Goal: Task Accomplishment & Management: Use online tool/utility

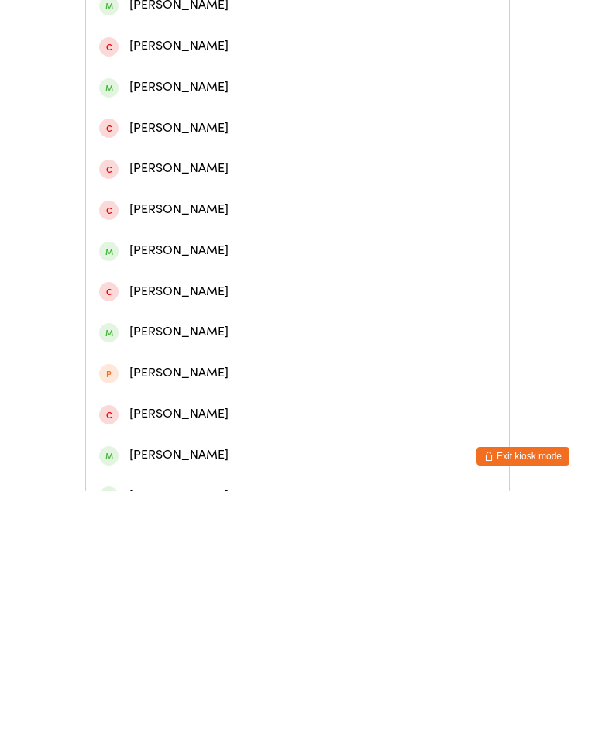
type input "Jor"
click at [245, 182] on div "[PERSON_NAME]" at bounding box center [297, 171] width 396 height 21
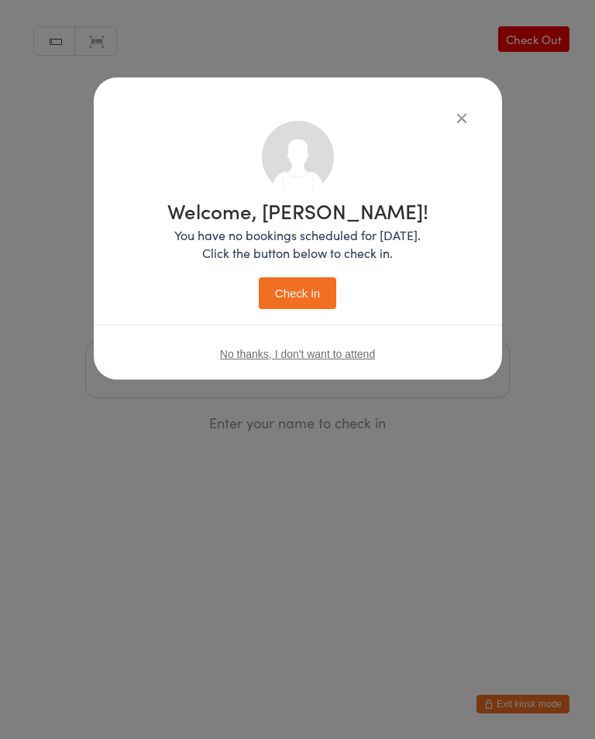
click at [307, 297] on button "Check in" at bounding box center [297, 293] width 77 height 32
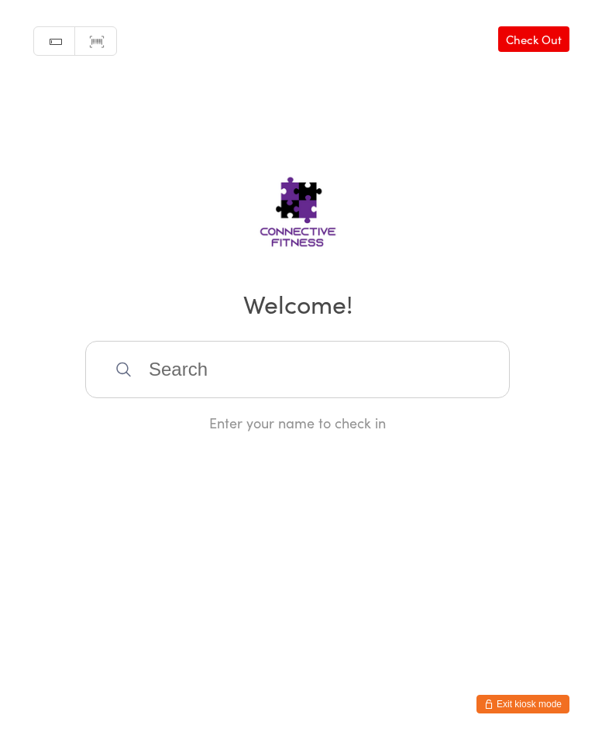
click at [333, 355] on input "search" at bounding box center [297, 369] width 424 height 57
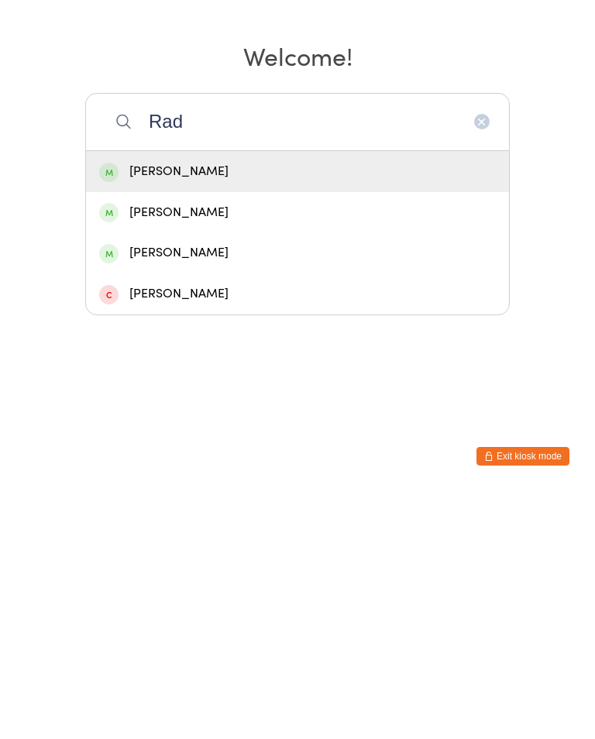
type input "Rad"
click at [273, 409] on div "[PERSON_NAME]" at bounding box center [297, 419] width 396 height 21
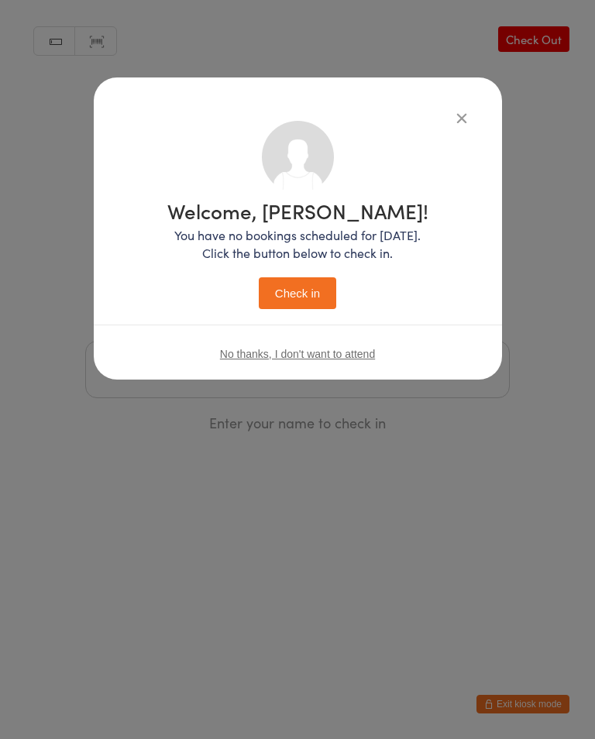
click at [308, 295] on button "Check in" at bounding box center [297, 293] width 77 height 32
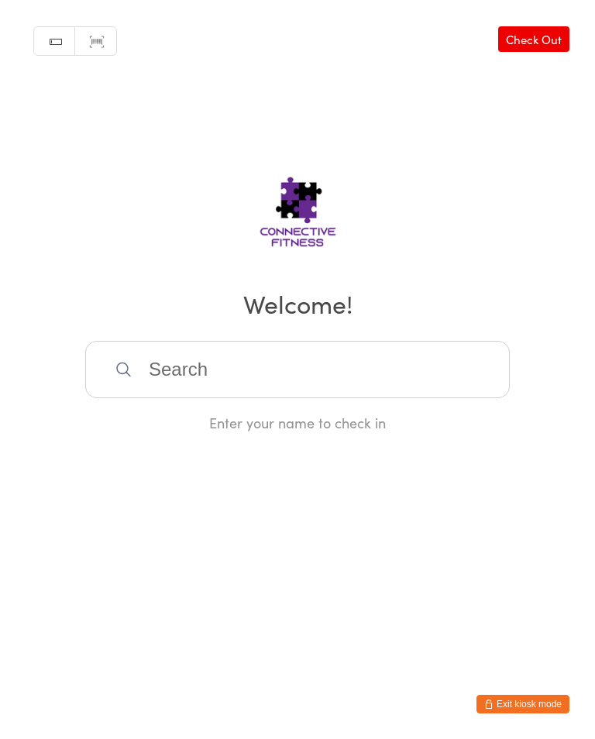
click at [547, 39] on link "Check Out" at bounding box center [533, 39] width 71 height 26
click at [349, 367] on input "search" at bounding box center [297, 369] width 424 height 57
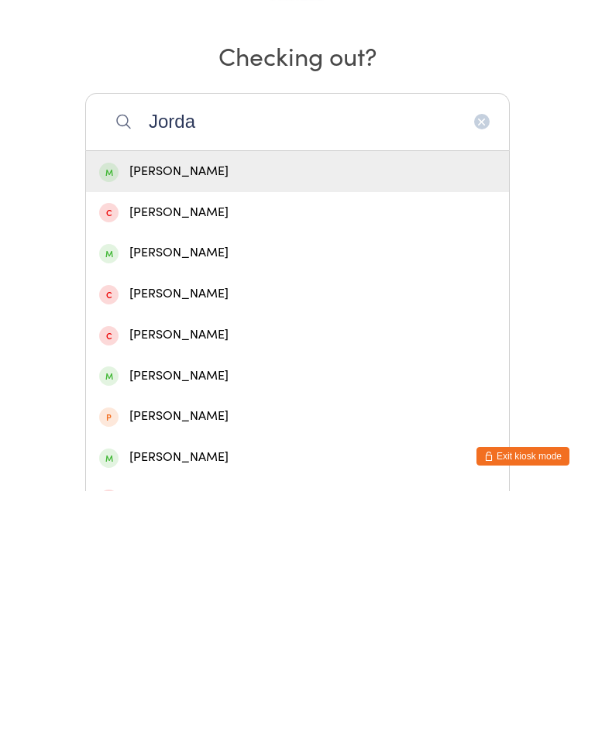
type input "Jorda"
click at [348, 409] on div "[PERSON_NAME]" at bounding box center [297, 419] width 396 height 21
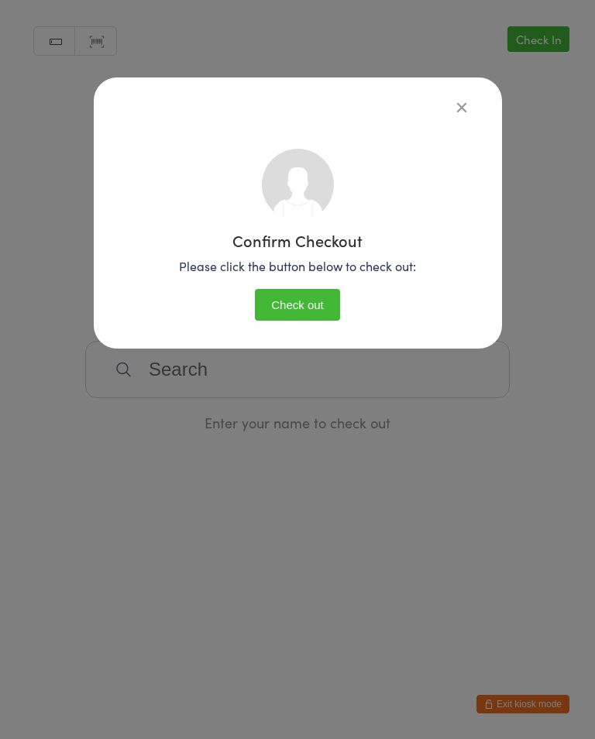
click at [300, 314] on button "Check out" at bounding box center [297, 305] width 85 height 32
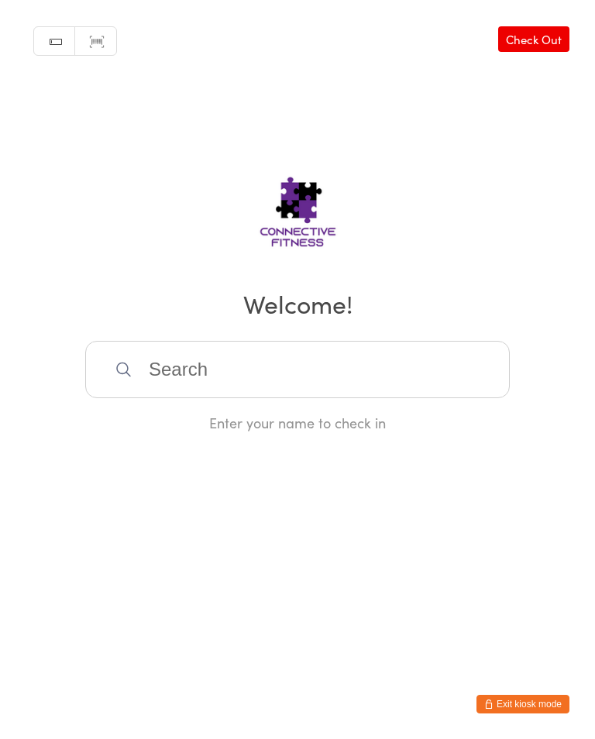
click at [146, 376] on input "search" at bounding box center [297, 369] width 424 height 57
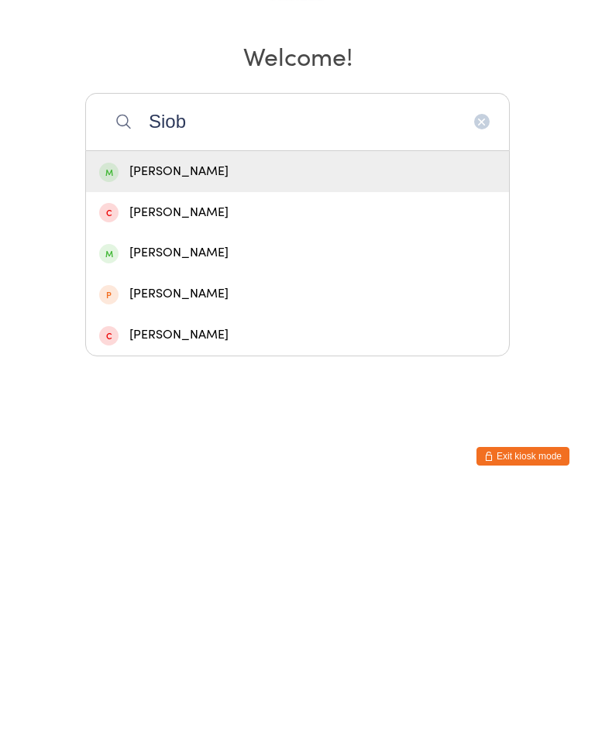
type input "Siob"
click at [139, 409] on div "[PERSON_NAME]" at bounding box center [297, 419] width 396 height 21
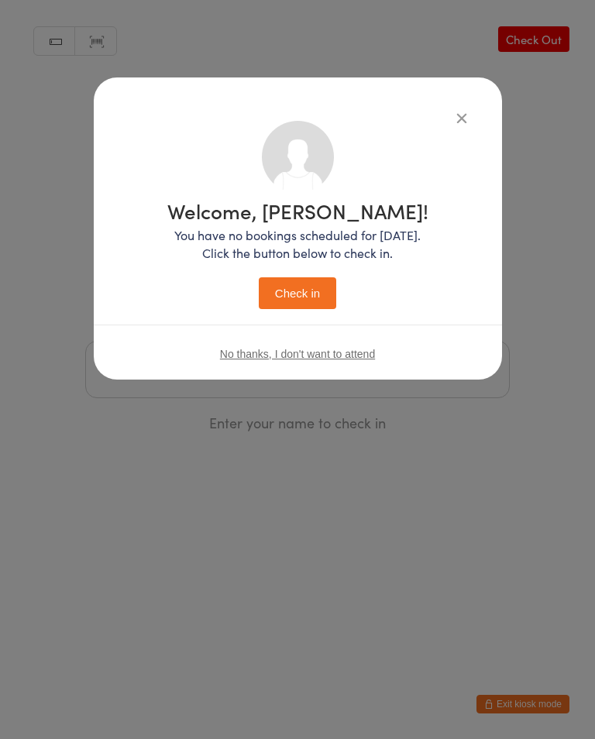
click at [281, 291] on button "Check in" at bounding box center [297, 293] width 77 height 32
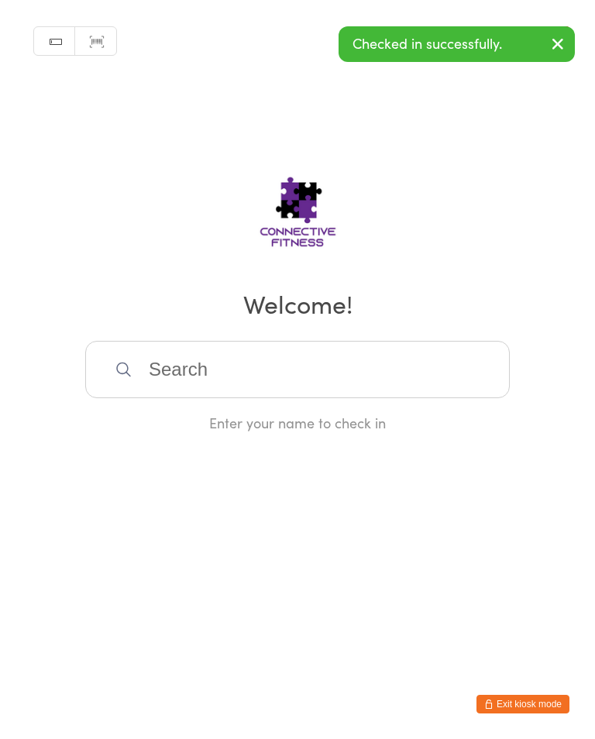
click at [197, 354] on input "search" at bounding box center [297, 369] width 424 height 57
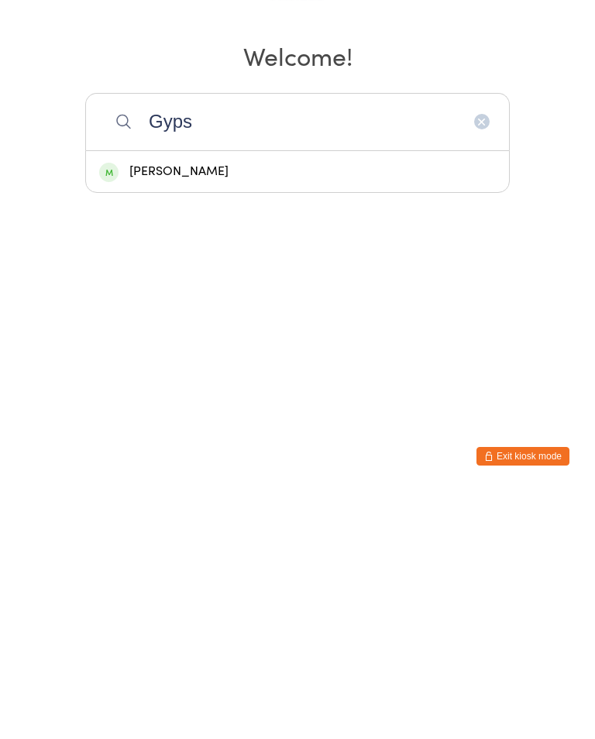
type input "Gyps"
click at [143, 409] on div "[PERSON_NAME]" at bounding box center [297, 419] width 396 height 21
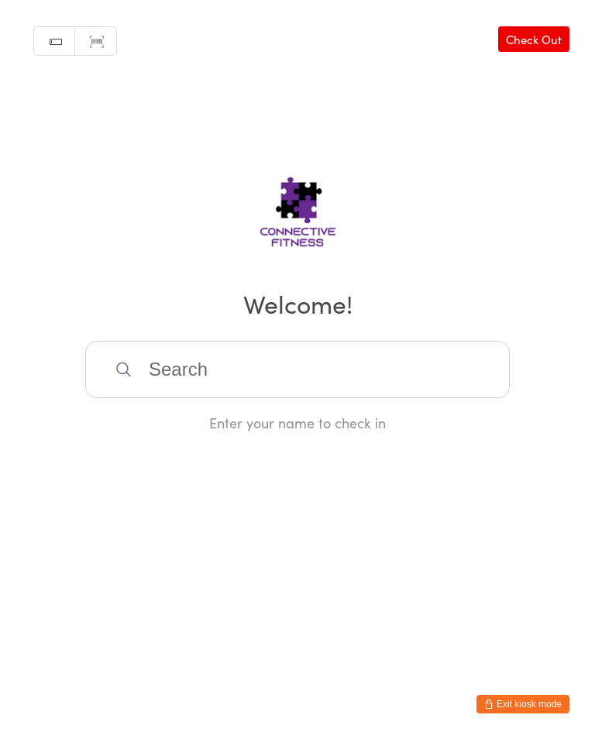
click at [295, 301] on h2 "Welcome!" at bounding box center [297, 303] width 564 height 35
click at [193, 396] on input "search" at bounding box center [297, 369] width 424 height 57
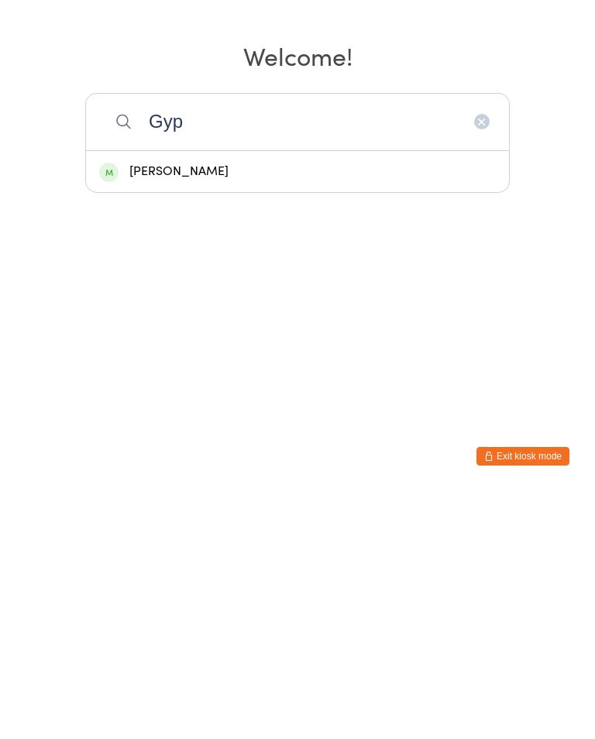
type input "Gyp"
click at [132, 409] on div "[PERSON_NAME]" at bounding box center [297, 419] width 396 height 21
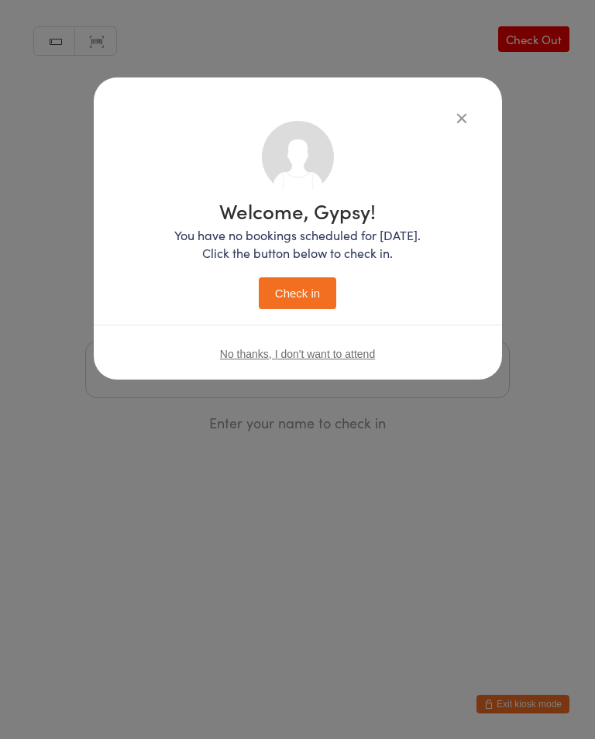
click at [290, 281] on button "Check in" at bounding box center [297, 293] width 77 height 32
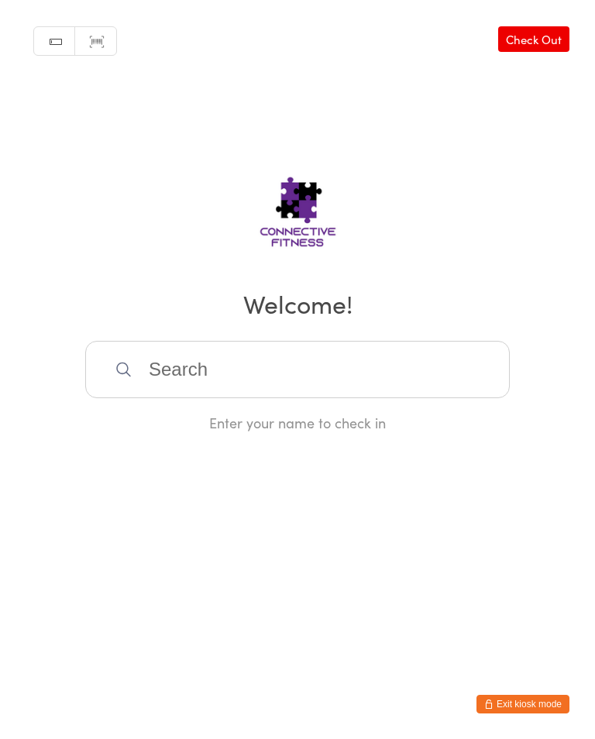
click at [248, 364] on input "search" at bounding box center [297, 369] width 424 height 57
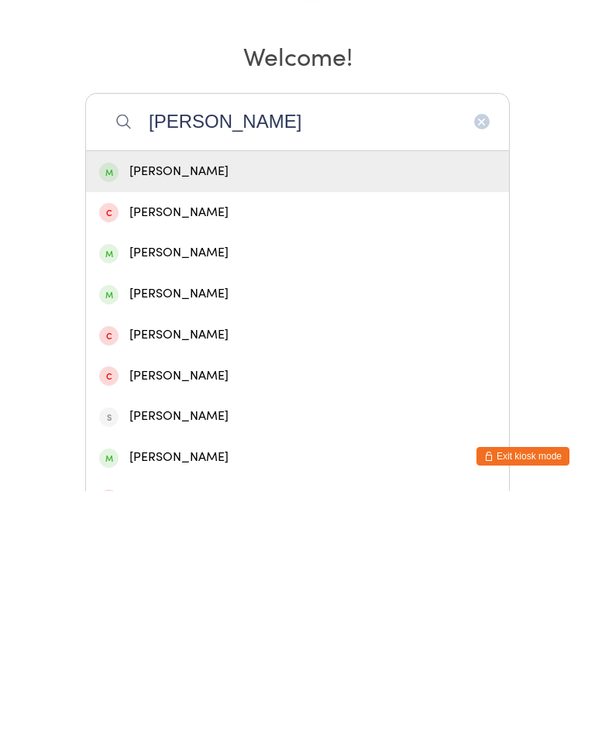
type input "[PERSON_NAME]"
click at [233, 409] on div "[PERSON_NAME]" at bounding box center [297, 419] width 396 height 21
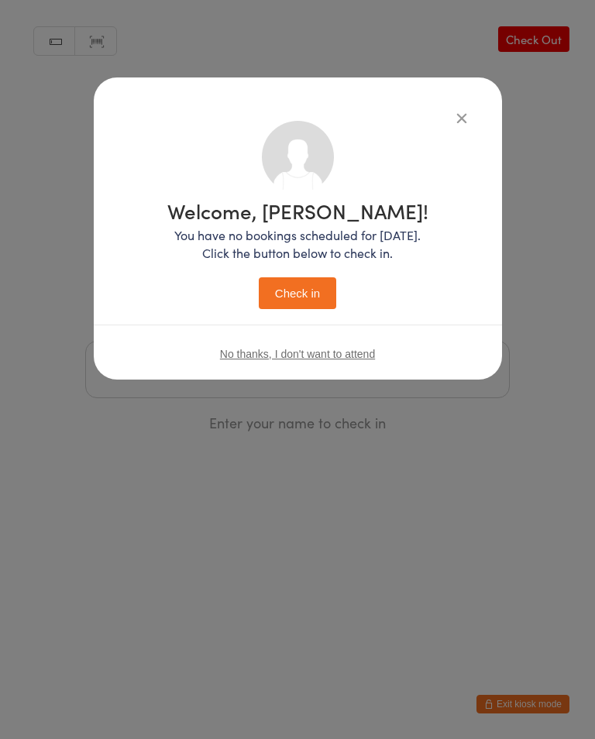
click at [310, 288] on button "Check in" at bounding box center [297, 293] width 77 height 32
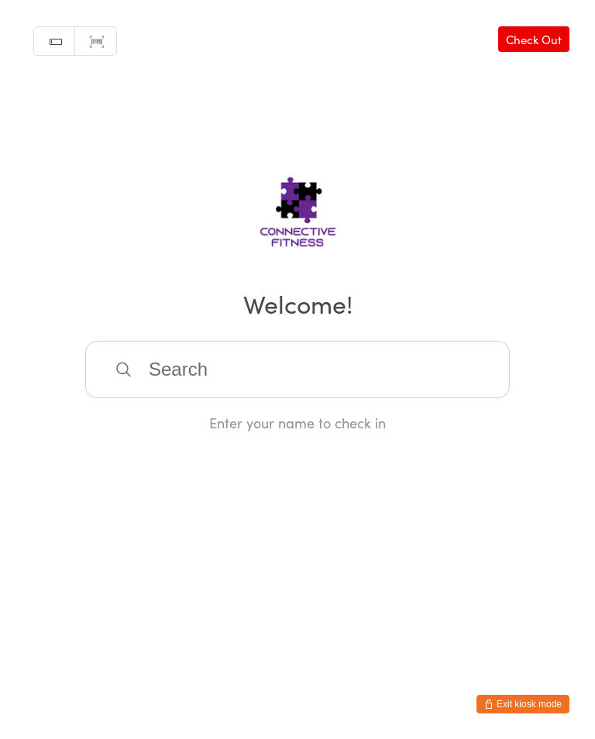
click at [177, 388] on input "search" at bounding box center [297, 369] width 424 height 57
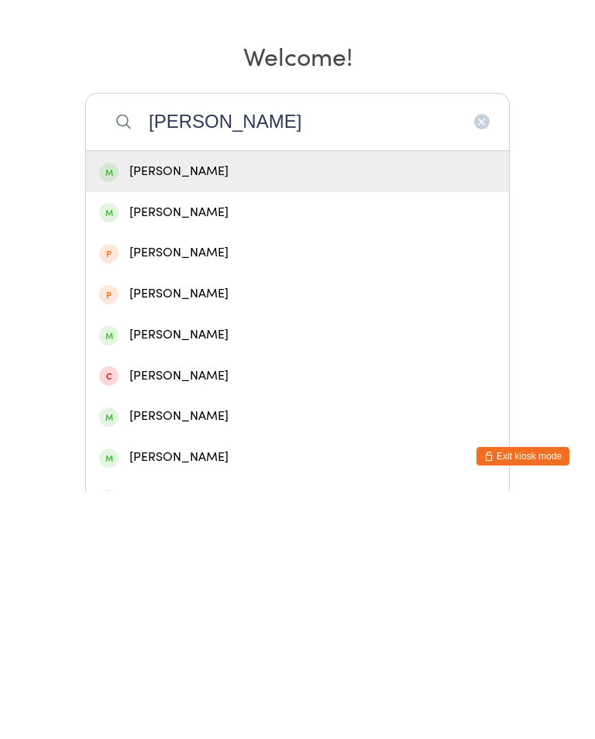
type input "[PERSON_NAME]"
click at [166, 409] on div "[PERSON_NAME]" at bounding box center [297, 419] width 396 height 21
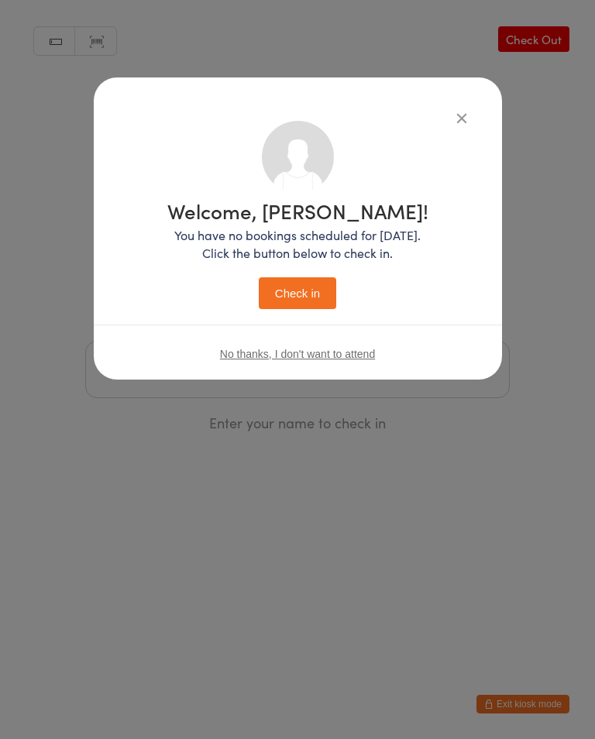
click at [289, 297] on button "Check in" at bounding box center [297, 293] width 77 height 32
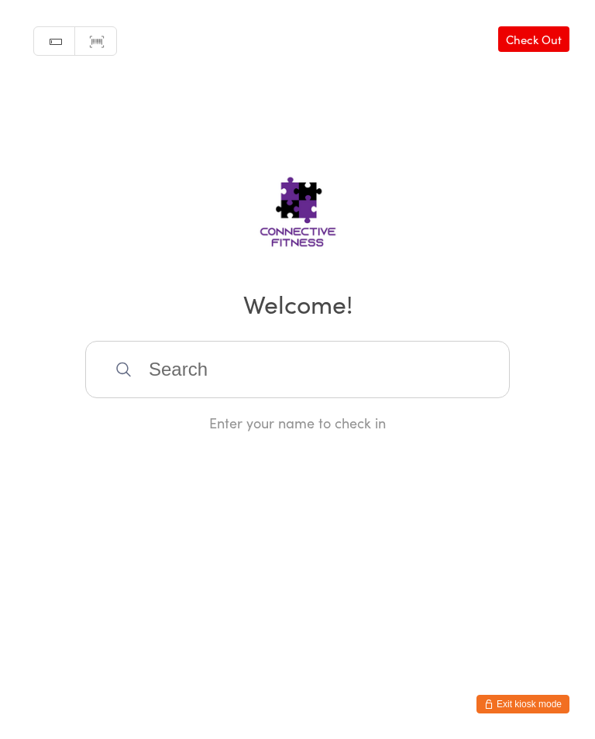
click at [314, 386] on input "search" at bounding box center [297, 369] width 424 height 57
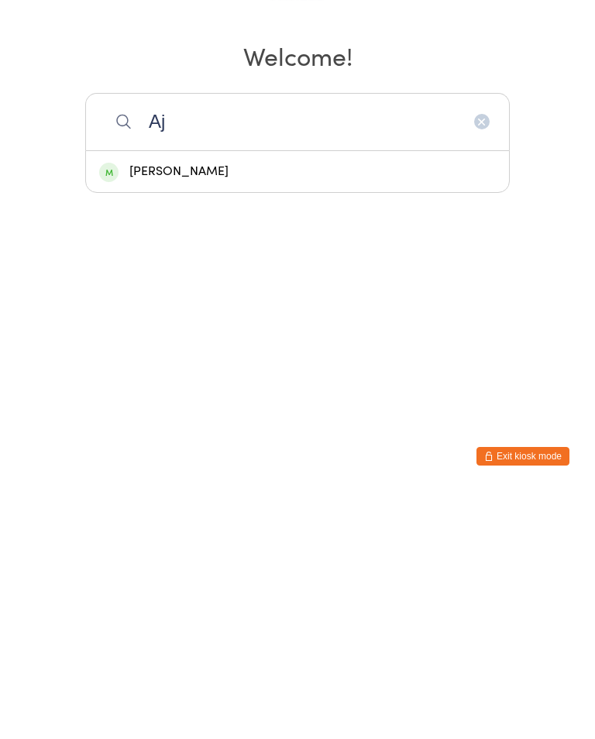
type input "Aj"
click at [274, 399] on div "[PERSON_NAME]" at bounding box center [297, 419] width 423 height 41
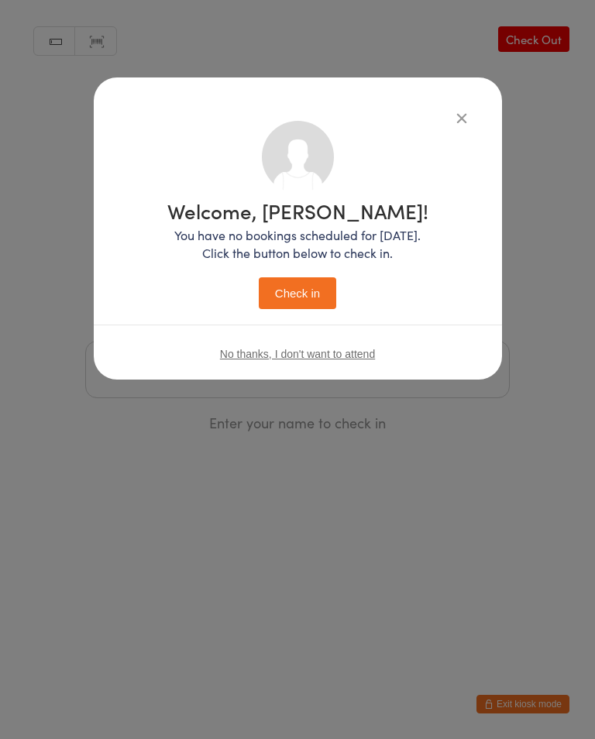
click at [304, 306] on button "Check in" at bounding box center [297, 293] width 77 height 32
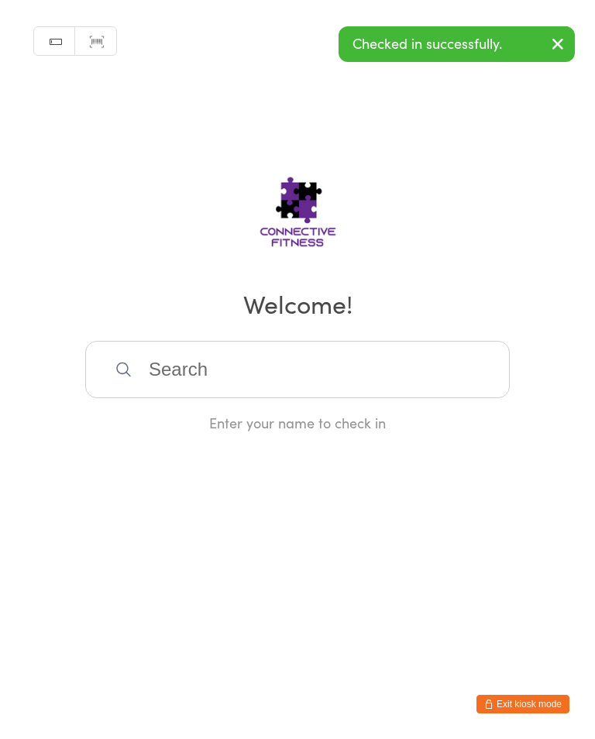
click at [215, 382] on input "search" at bounding box center [297, 369] width 424 height 57
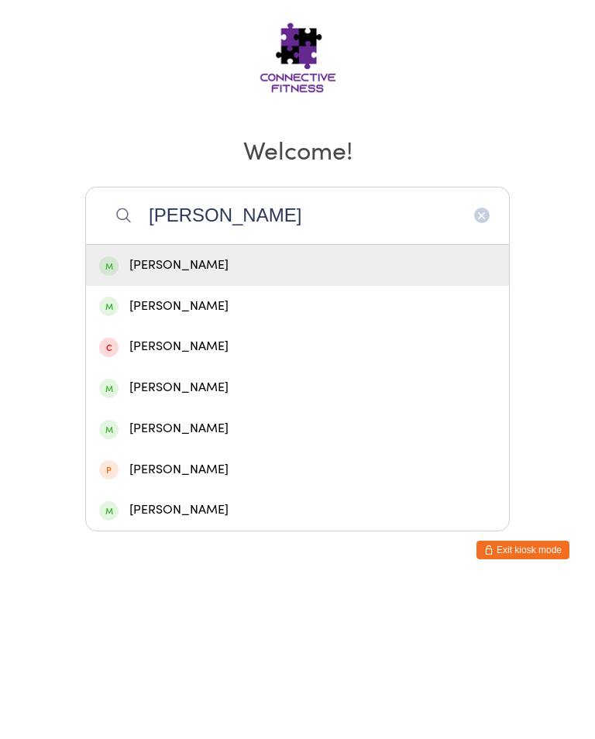
type input "[PERSON_NAME]"
click at [315, 409] on div "[PERSON_NAME]" at bounding box center [297, 419] width 396 height 21
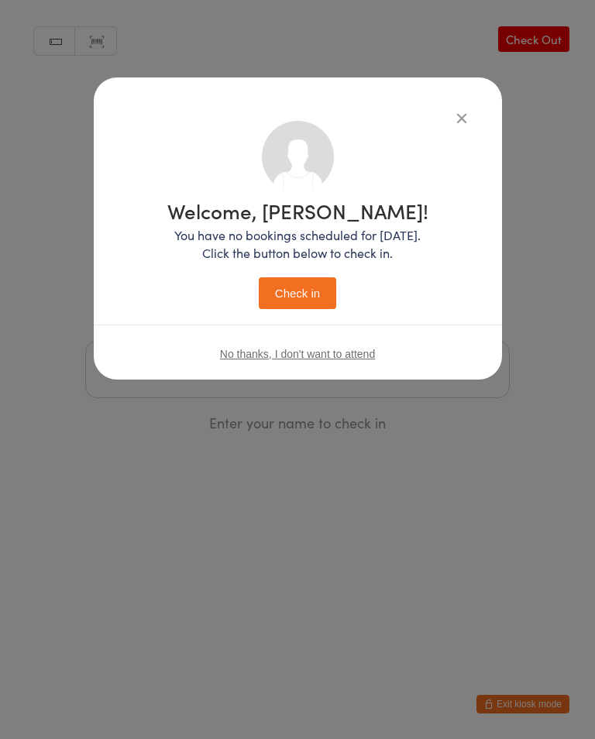
click at [309, 308] on button "Check in" at bounding box center [297, 293] width 77 height 32
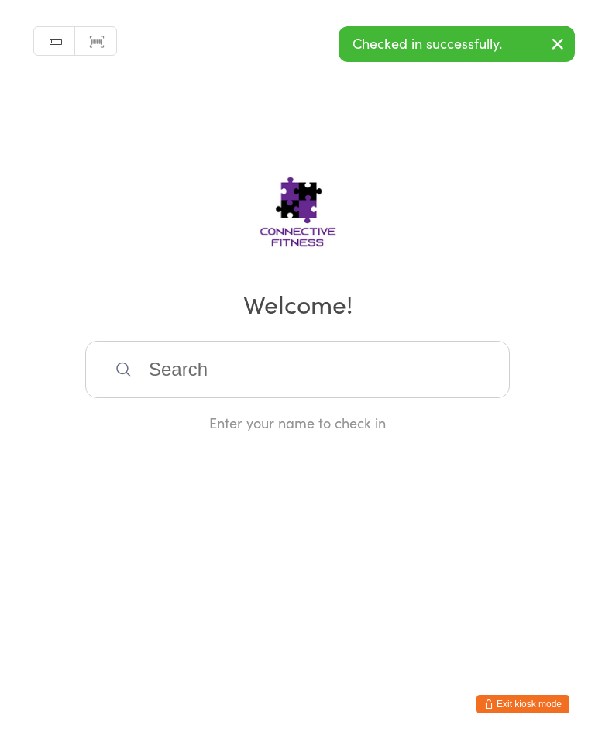
click at [202, 378] on input "search" at bounding box center [297, 369] width 424 height 57
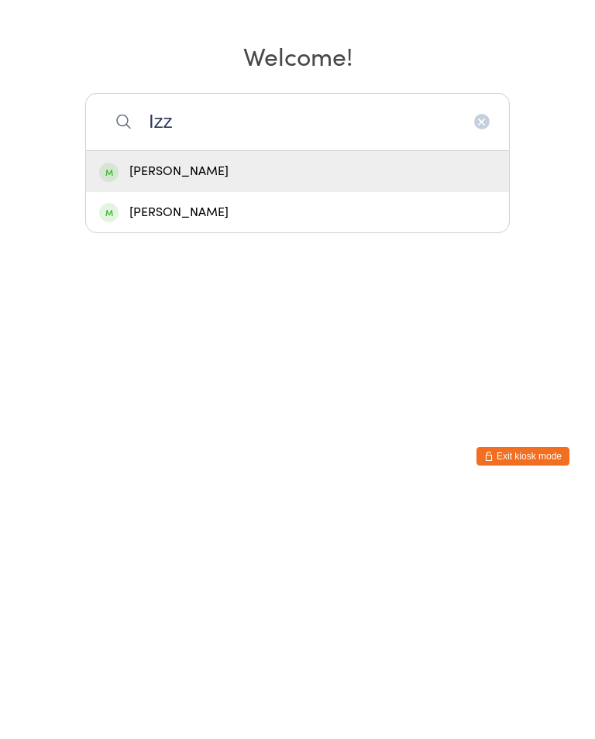
type input "Izz"
click at [170, 399] on div "[PERSON_NAME]" at bounding box center [297, 419] width 423 height 41
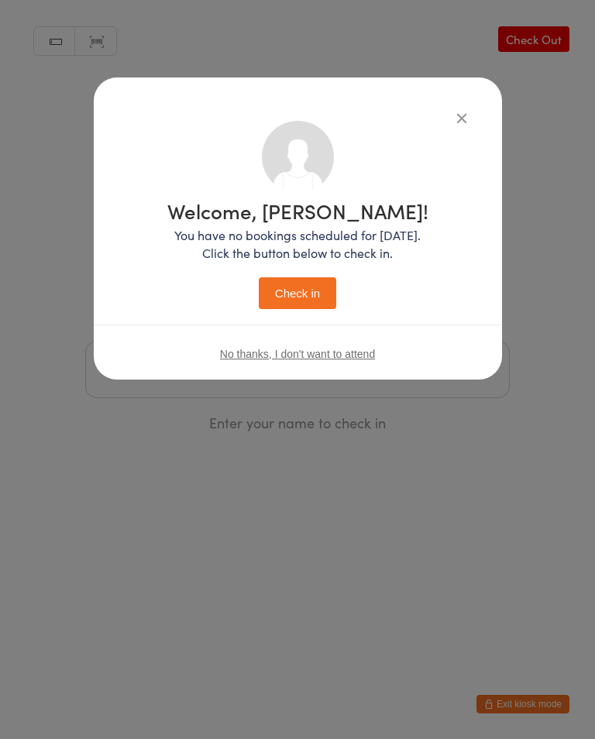
click at [292, 292] on button "Check in" at bounding box center [297, 293] width 77 height 32
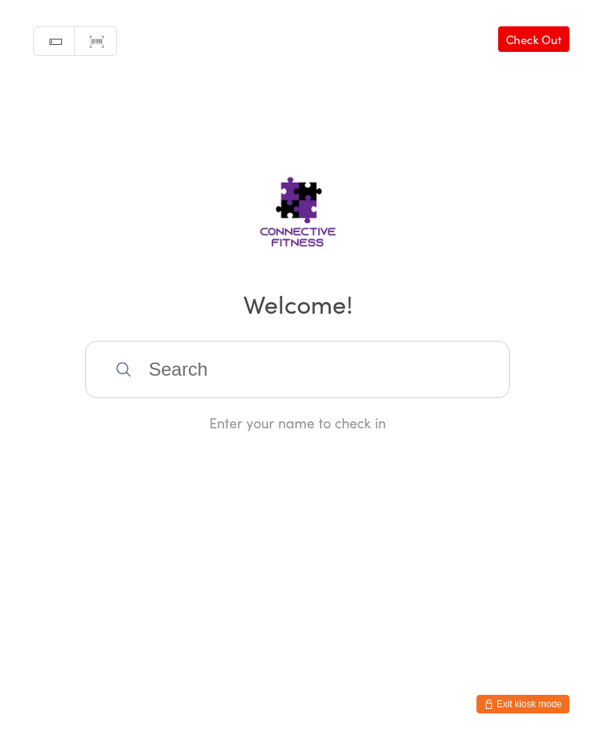
click at [334, 371] on input "search" at bounding box center [297, 369] width 424 height 57
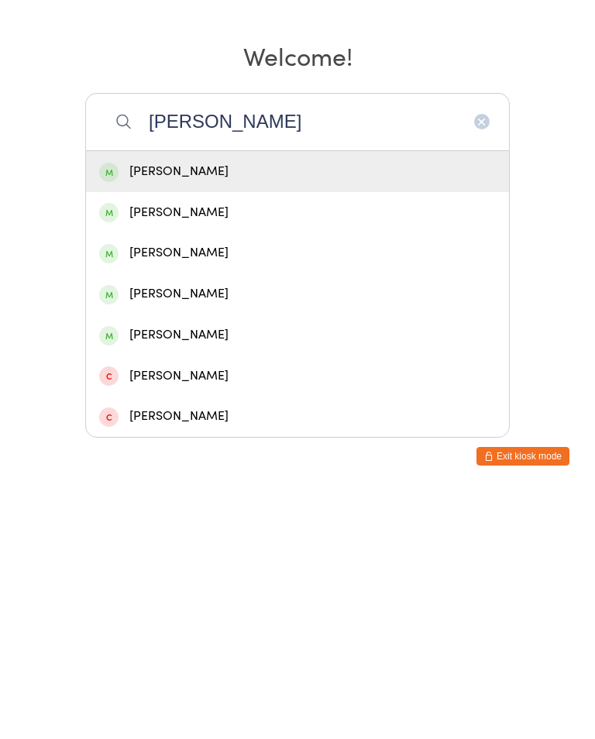
type input "[PERSON_NAME]"
click at [273, 409] on div "[PERSON_NAME]" at bounding box center [297, 419] width 396 height 21
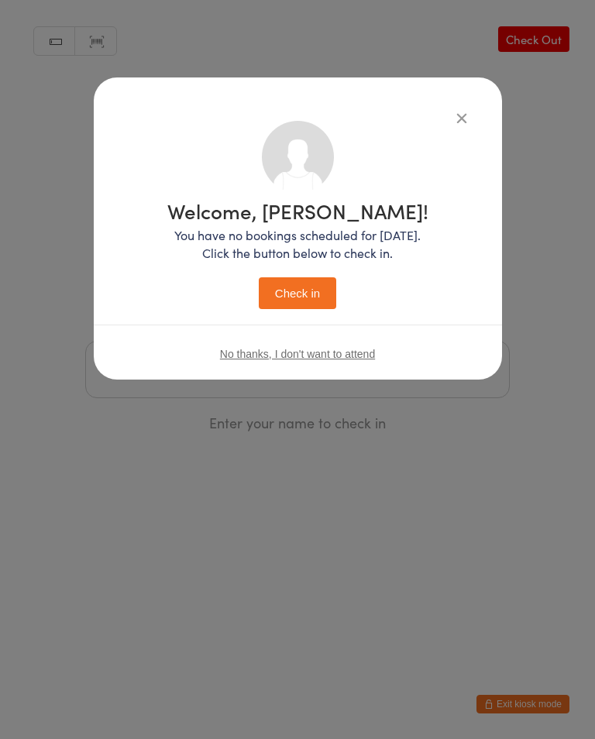
click at [308, 284] on button "Check in" at bounding box center [297, 293] width 77 height 32
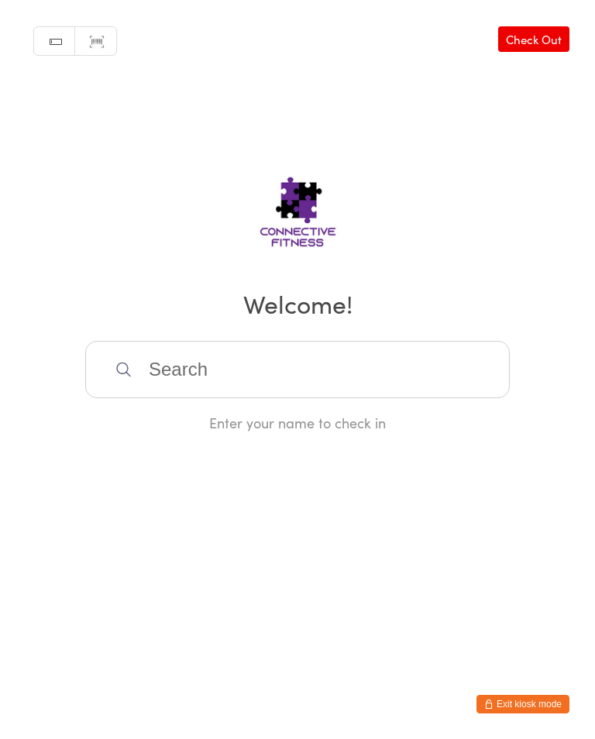
click at [256, 369] on input "search" at bounding box center [297, 369] width 424 height 57
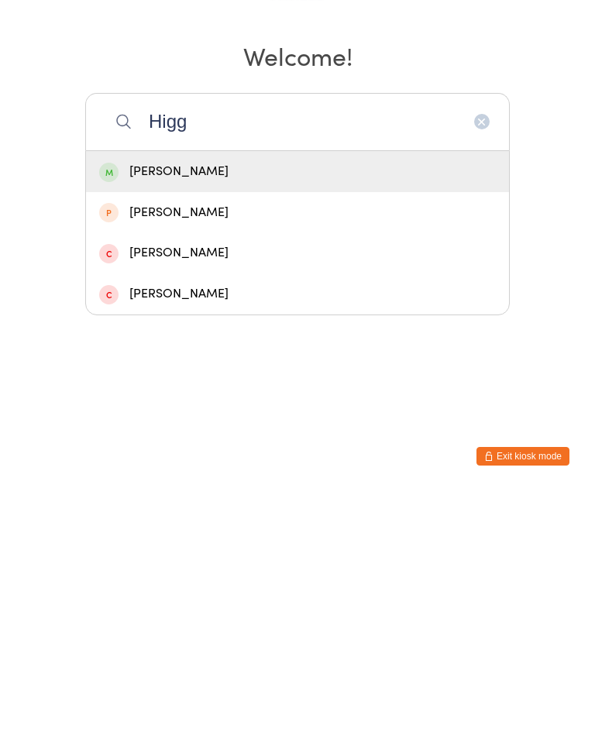
type input "Higg"
click at [206, 409] on div "[PERSON_NAME]" at bounding box center [297, 419] width 396 height 21
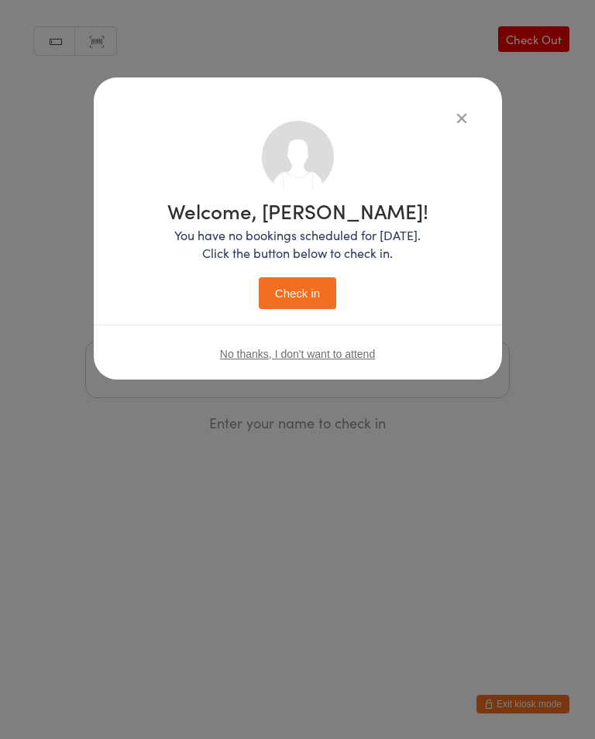
click at [283, 284] on button "Check in" at bounding box center [297, 293] width 77 height 32
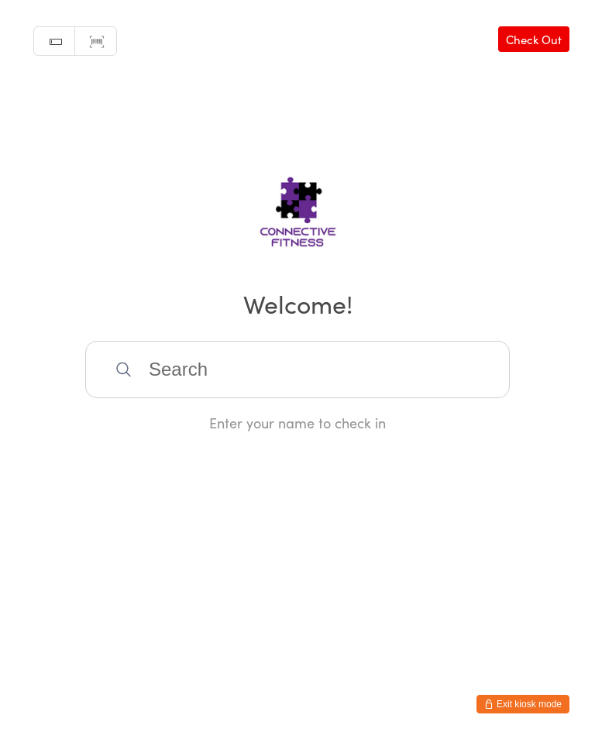
click at [365, 376] on input "search" at bounding box center [297, 369] width 424 height 57
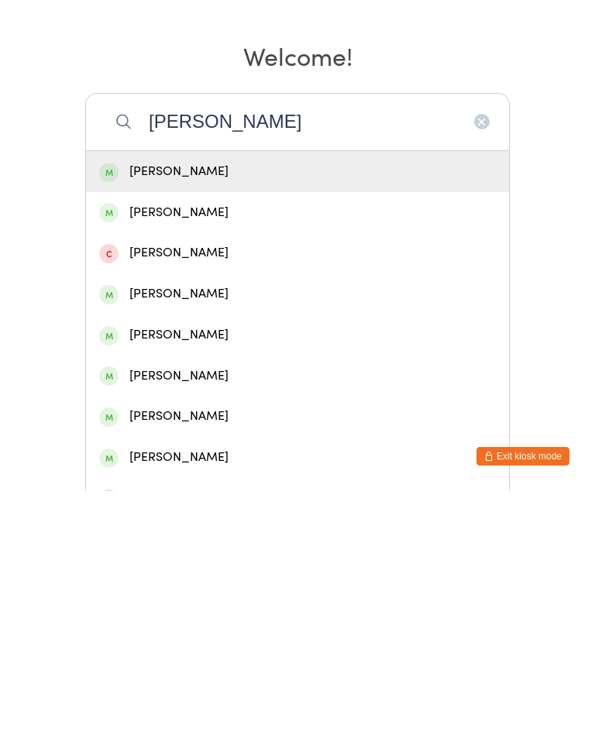
type input "[PERSON_NAME]"
click at [252, 409] on div "[PERSON_NAME]" at bounding box center [297, 419] width 396 height 21
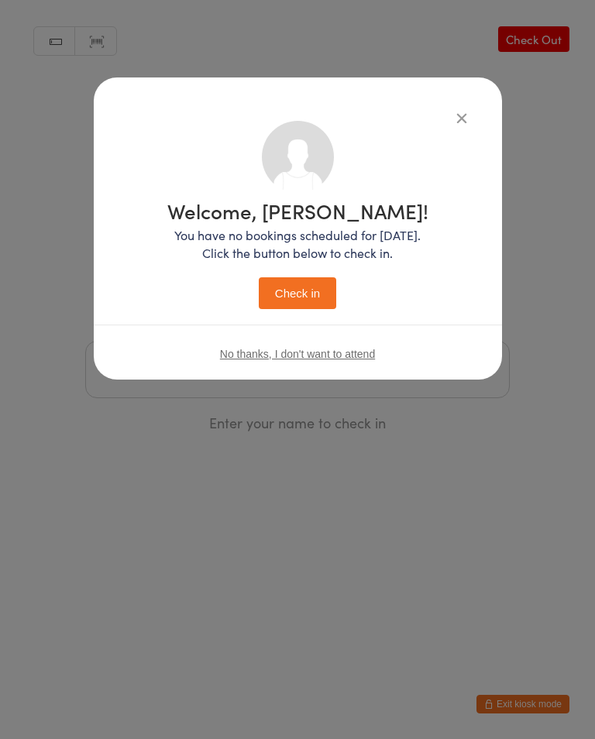
click at [323, 290] on button "Check in" at bounding box center [297, 293] width 77 height 32
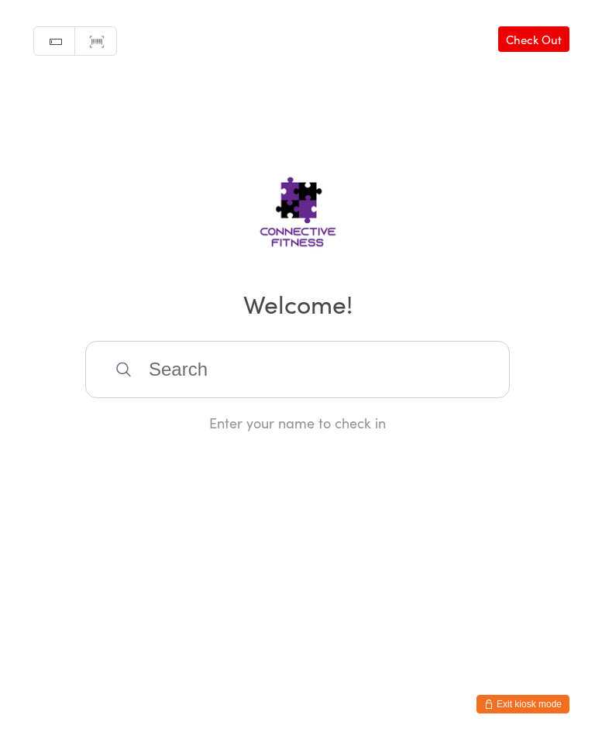
click at [427, 389] on input "search" at bounding box center [297, 369] width 424 height 57
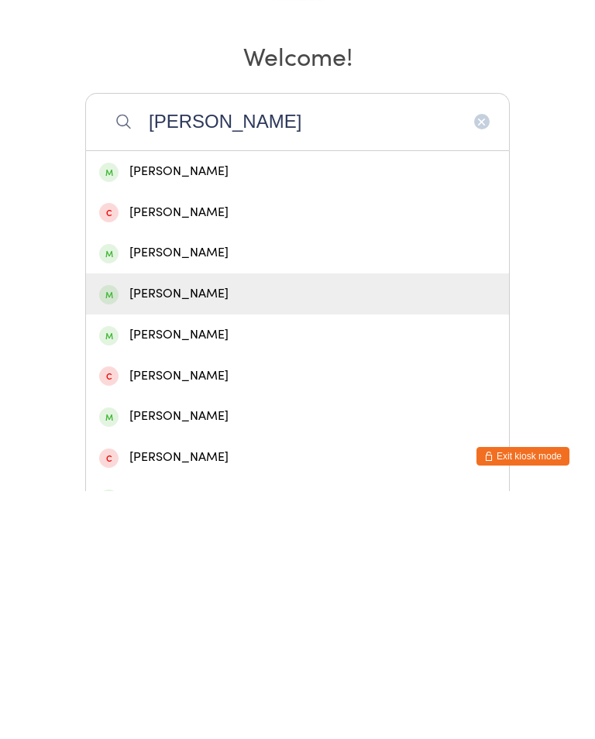
type input "[PERSON_NAME]"
click at [282, 531] on div "[PERSON_NAME]" at bounding box center [297, 541] width 396 height 21
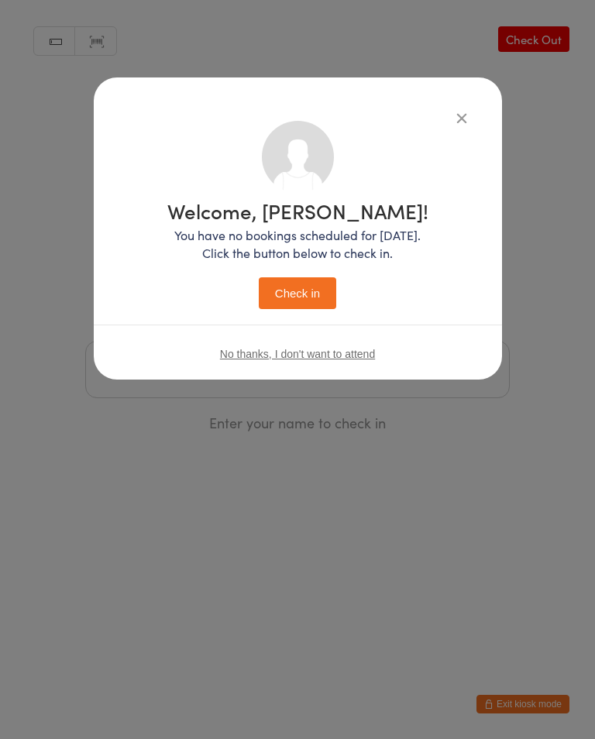
click at [310, 284] on button "Check in" at bounding box center [297, 293] width 77 height 32
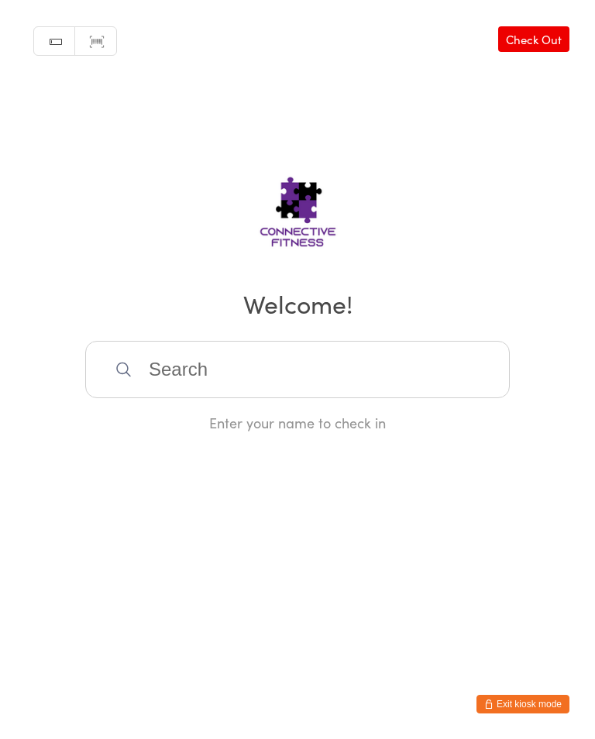
click at [510, 47] on link "Check Out" at bounding box center [533, 39] width 71 height 26
click at [204, 375] on input "search" at bounding box center [297, 369] width 424 height 57
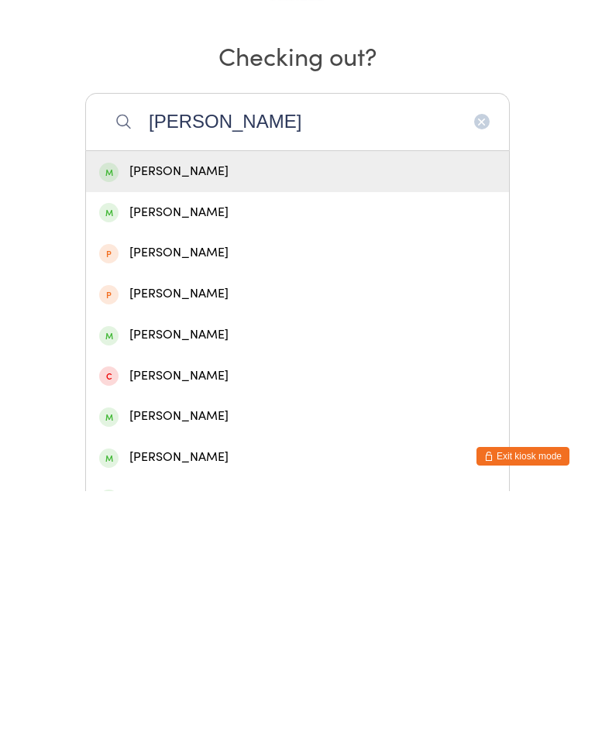
type input "[PERSON_NAME]"
click at [141, 409] on div "[PERSON_NAME]" at bounding box center [297, 419] width 396 height 21
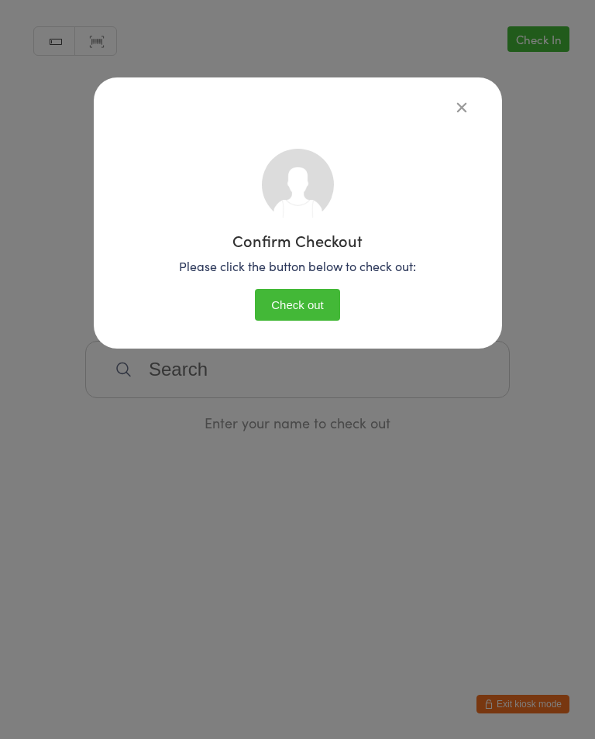
click at [278, 313] on button "Check out" at bounding box center [297, 305] width 85 height 32
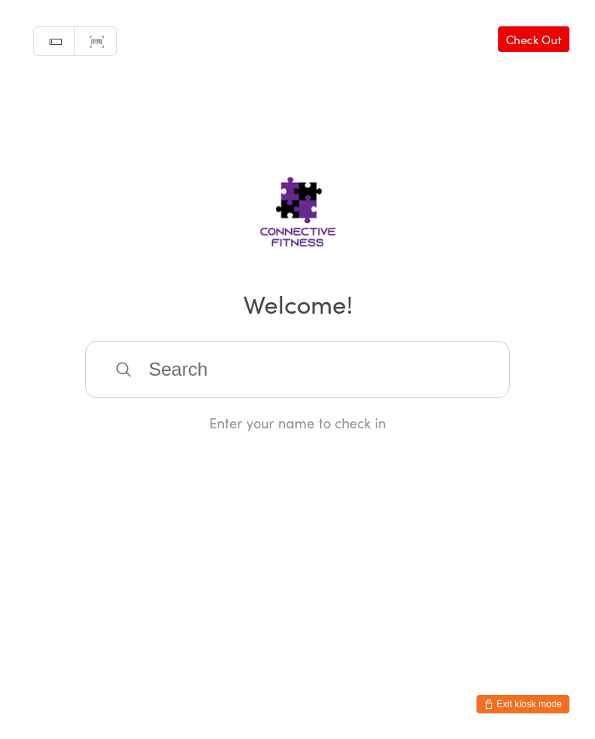
click at [324, 321] on h2 "Welcome!" at bounding box center [297, 303] width 564 height 35
click at [438, 355] on input "search" at bounding box center [297, 369] width 424 height 57
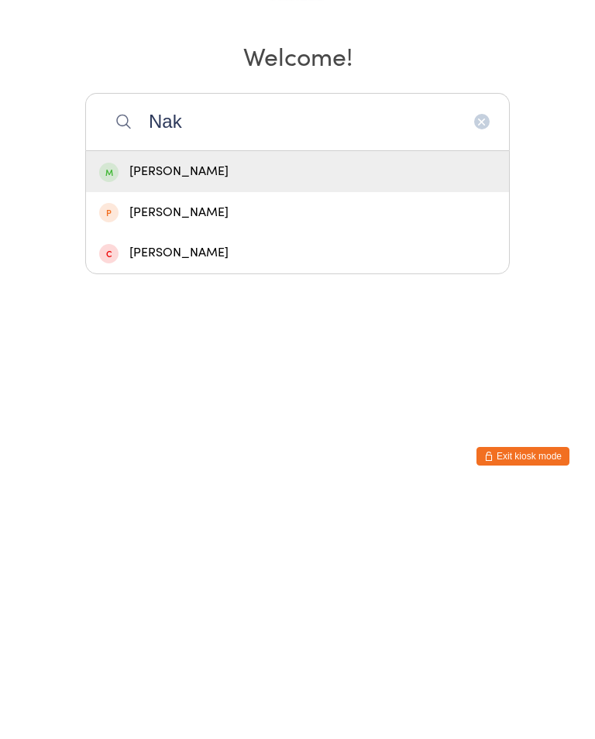
type input "Nak"
click at [228, 409] on div "[PERSON_NAME]" at bounding box center [297, 419] width 396 height 21
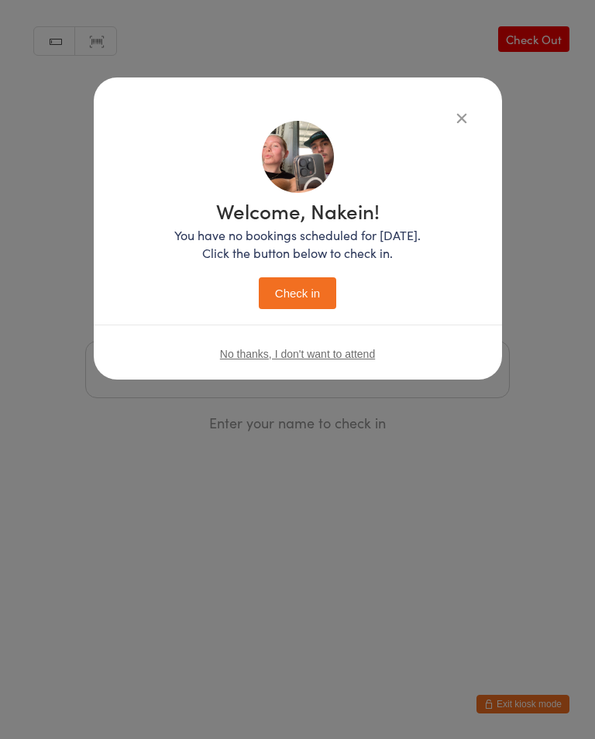
click at [303, 298] on button "Check in" at bounding box center [297, 293] width 77 height 32
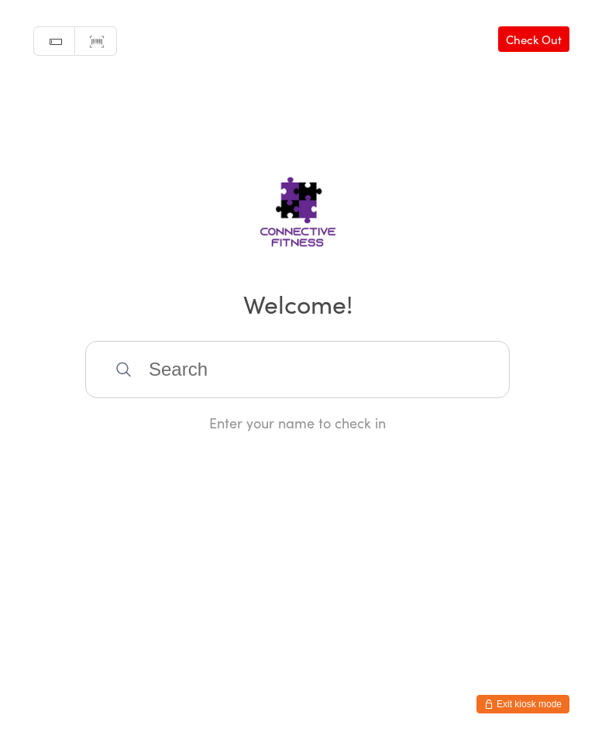
click at [285, 365] on input "search" at bounding box center [297, 369] width 424 height 57
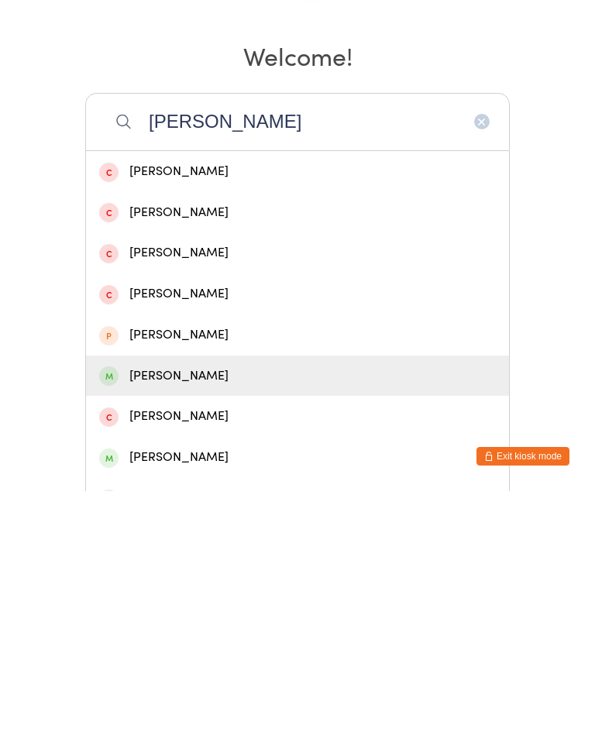
type input "Jami"
click at [219, 613] on div "Jamison Jansen" at bounding box center [297, 623] width 396 height 21
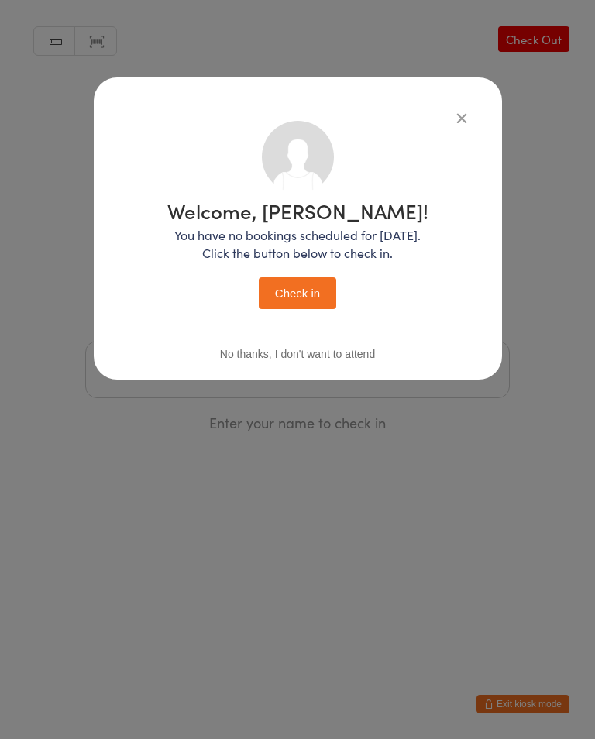
click at [299, 294] on button "Check in" at bounding box center [297, 293] width 77 height 32
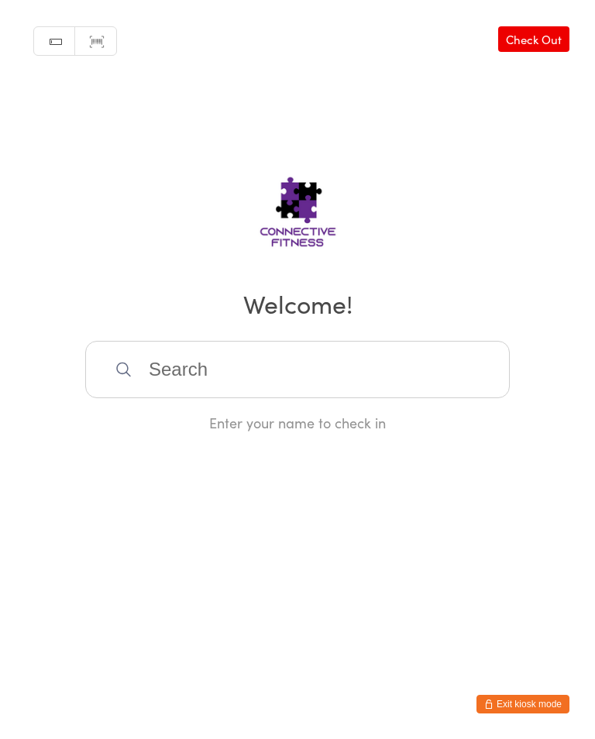
click at [326, 383] on input "search" at bounding box center [297, 369] width 424 height 57
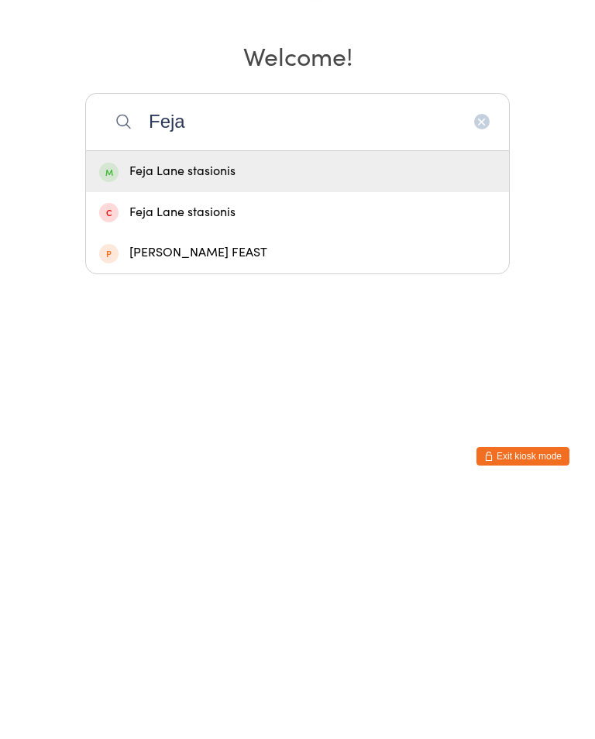
type input "Feja"
click at [264, 409] on div "Feja Lane stasionis" at bounding box center [297, 419] width 396 height 21
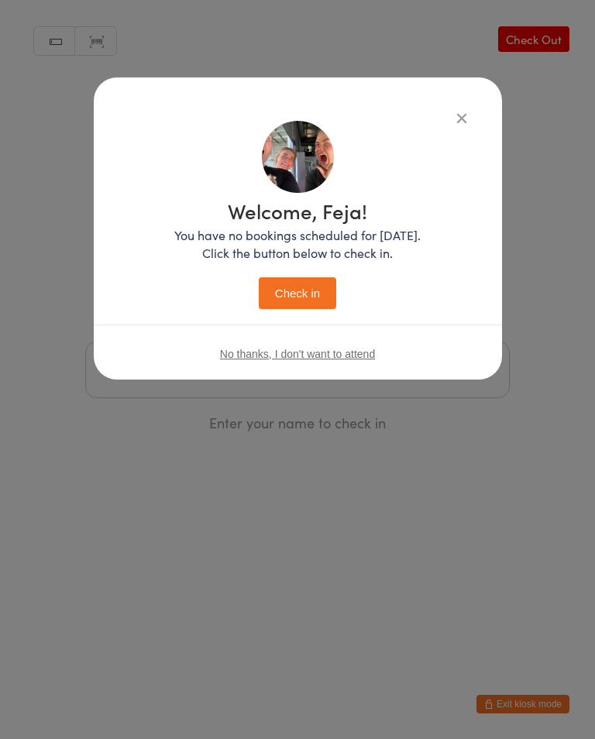
click at [316, 295] on button "Check in" at bounding box center [297, 293] width 77 height 32
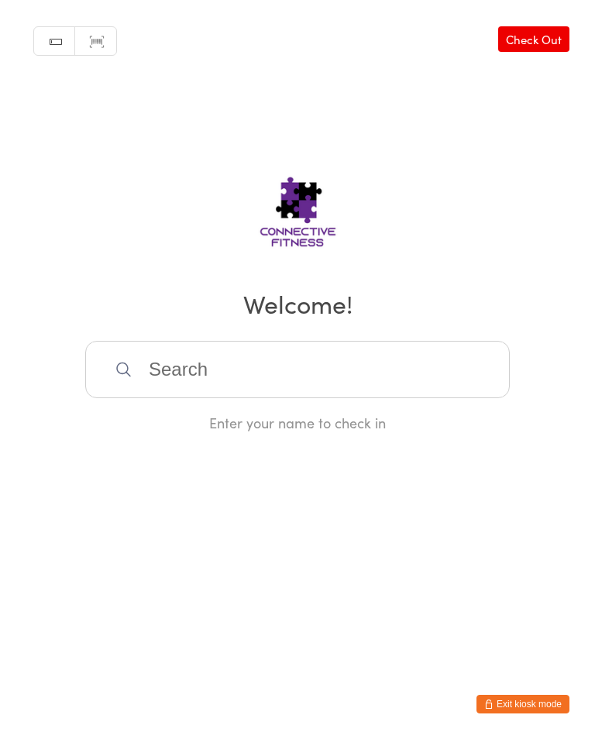
click at [538, 33] on link "Check Out" at bounding box center [533, 39] width 71 height 26
click at [182, 369] on input "search" at bounding box center [297, 369] width 424 height 57
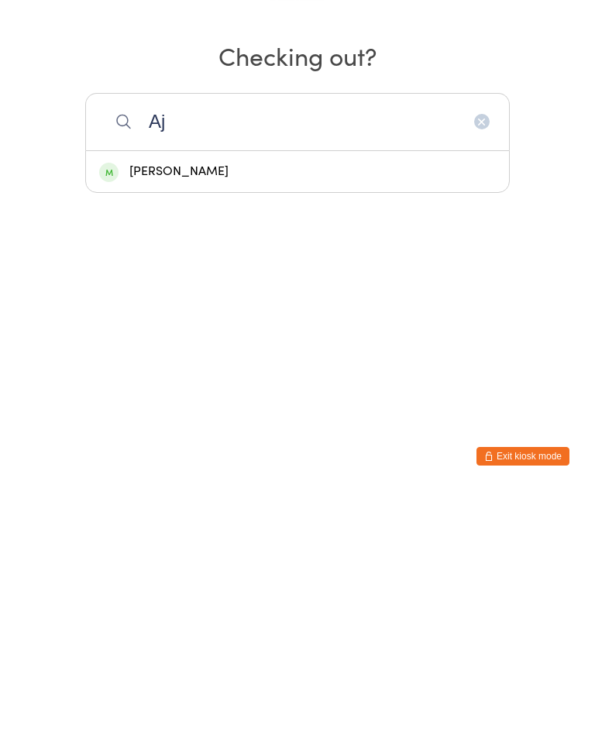
type input "Aj"
click at [148, 409] on div "[PERSON_NAME]" at bounding box center [297, 419] width 396 height 21
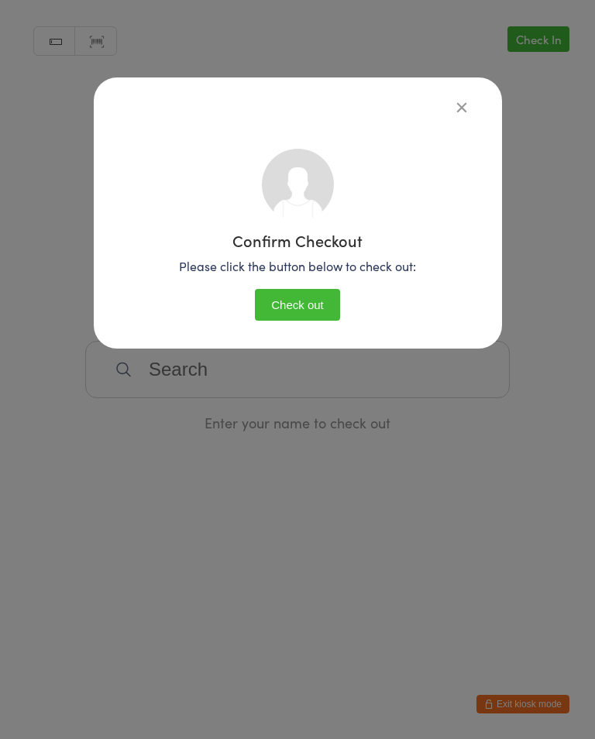
click at [287, 300] on button "Check out" at bounding box center [297, 305] width 85 height 32
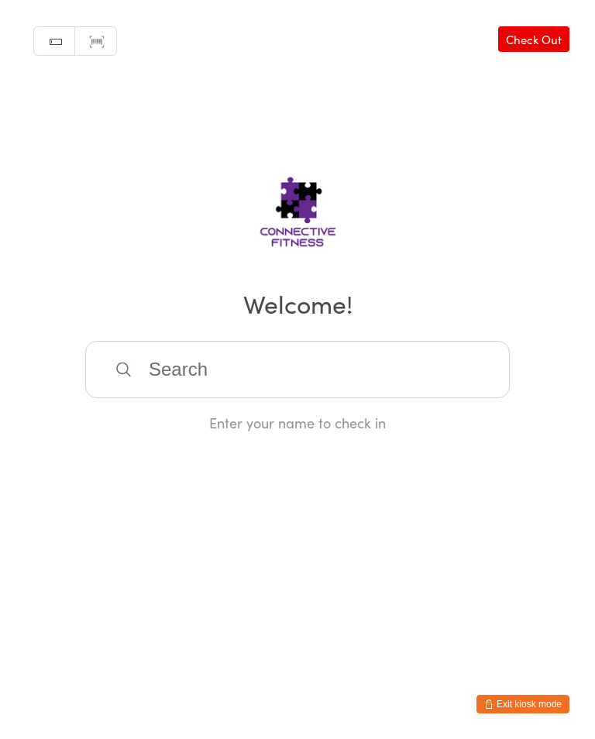
click at [212, 366] on input "search" at bounding box center [297, 369] width 424 height 57
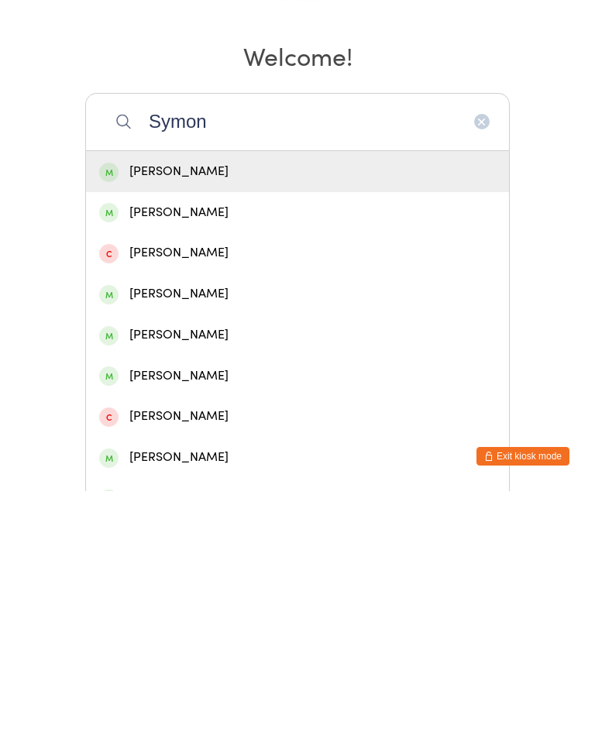
type input "Symon"
click at [197, 409] on div "Symon Gleeson" at bounding box center [297, 419] width 396 height 21
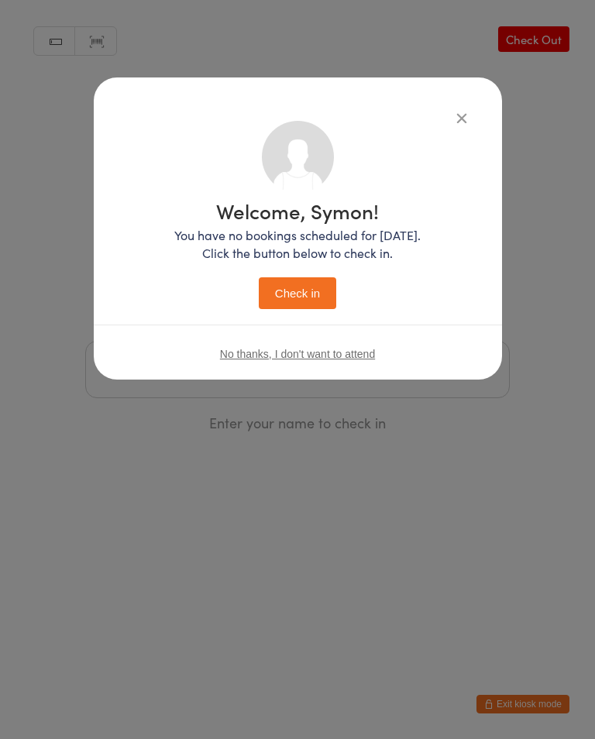
click at [293, 293] on button "Check in" at bounding box center [297, 293] width 77 height 32
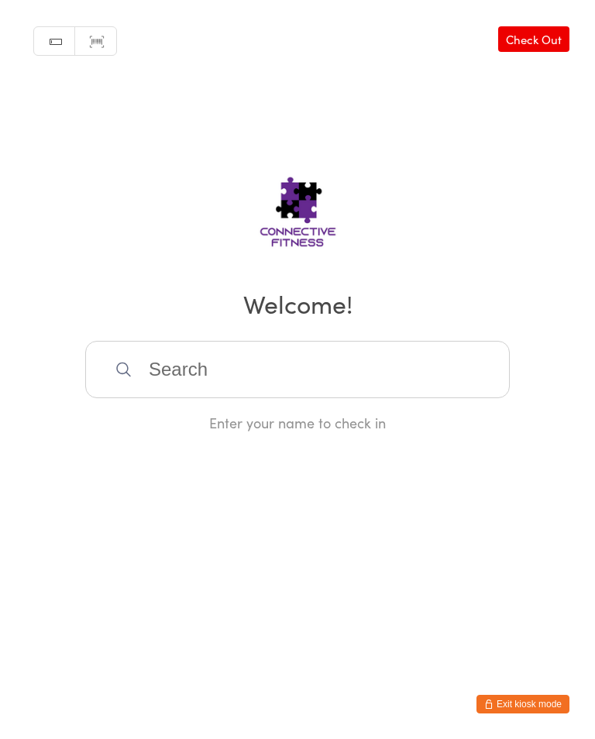
click at [408, 362] on input "search" at bounding box center [297, 369] width 424 height 57
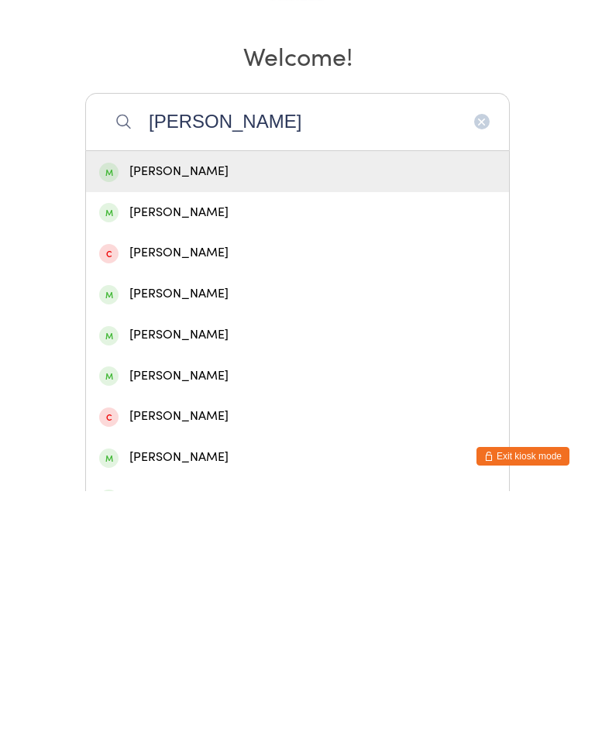
type input "Anna"
click at [422, 409] on div "Anna Pisano" at bounding box center [297, 419] width 396 height 21
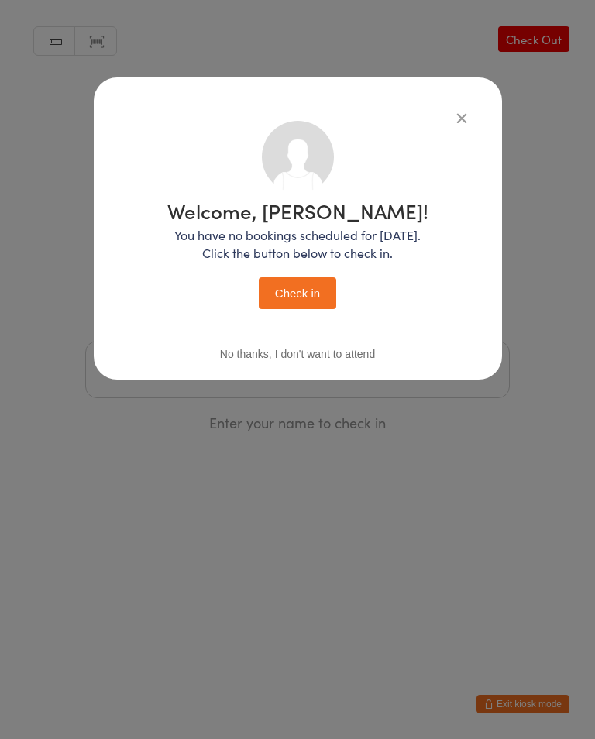
click at [308, 300] on button "Check in" at bounding box center [297, 293] width 77 height 32
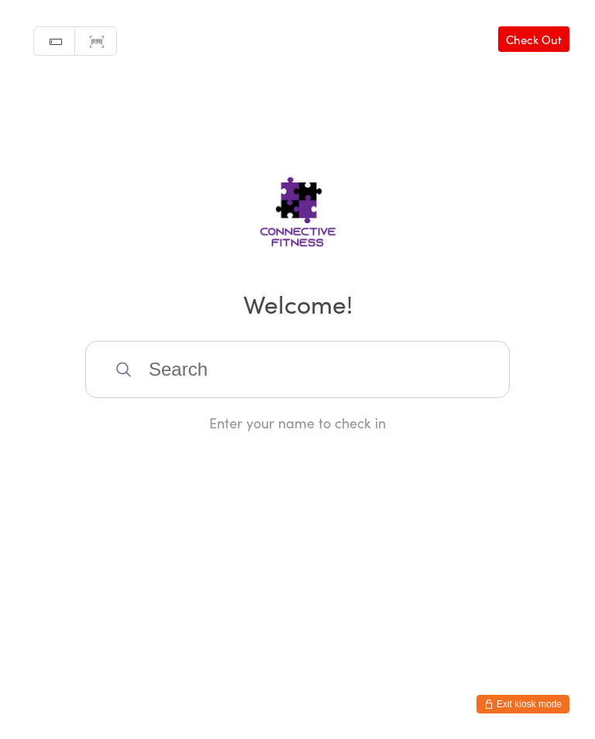
click at [266, 372] on input "search" at bounding box center [297, 369] width 424 height 57
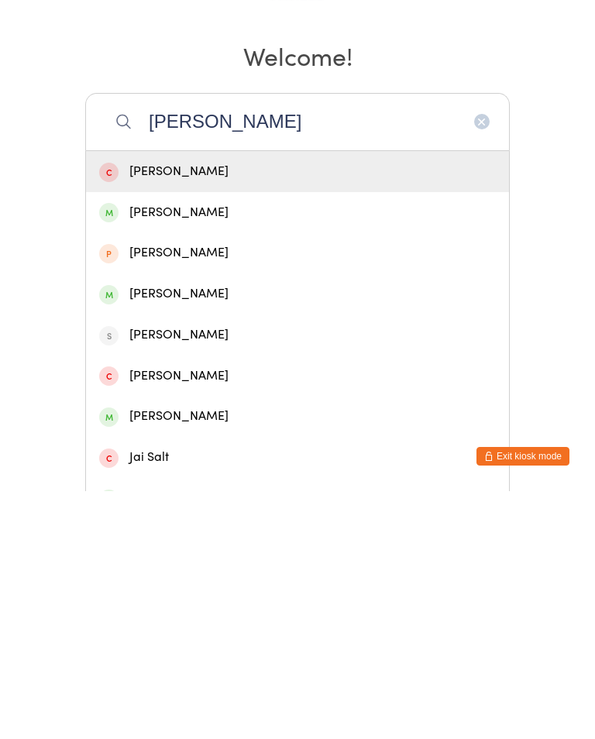
type input "Jade"
click at [169, 450] on div "Jade Hobson" at bounding box center [297, 460] width 396 height 21
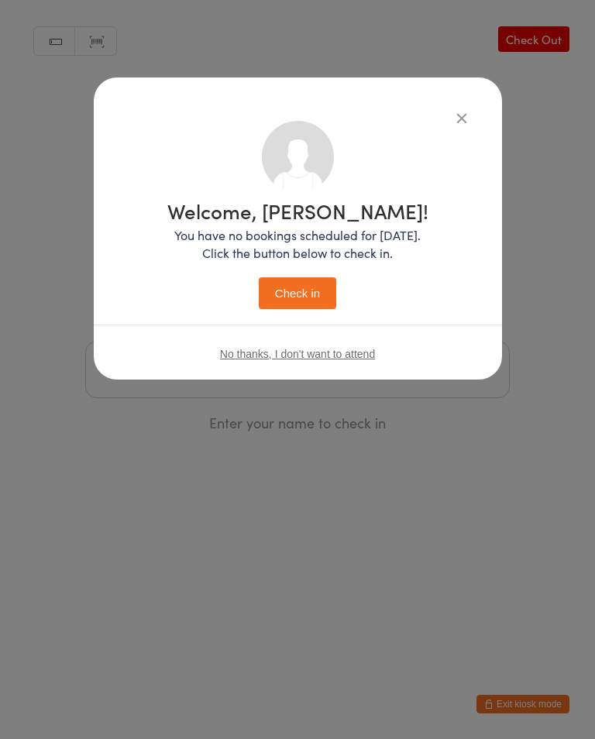
click at [304, 298] on button "Check in" at bounding box center [297, 293] width 77 height 32
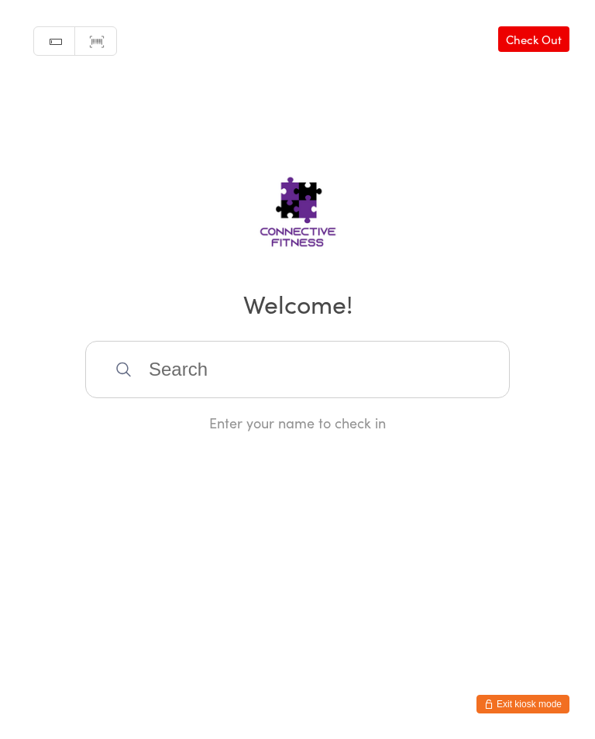
click at [256, 350] on input "search" at bounding box center [297, 369] width 424 height 57
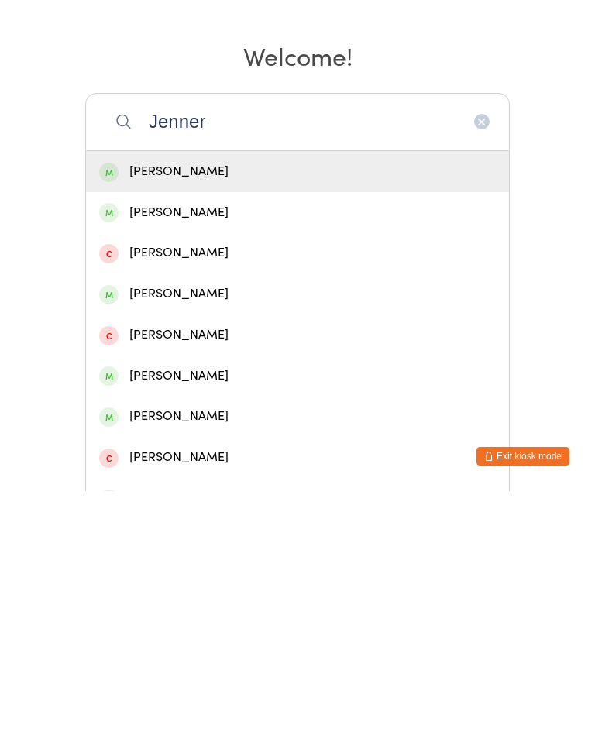
type input "Jenner"
click at [143, 409] on div "Lewis Jenner" at bounding box center [297, 419] width 396 height 21
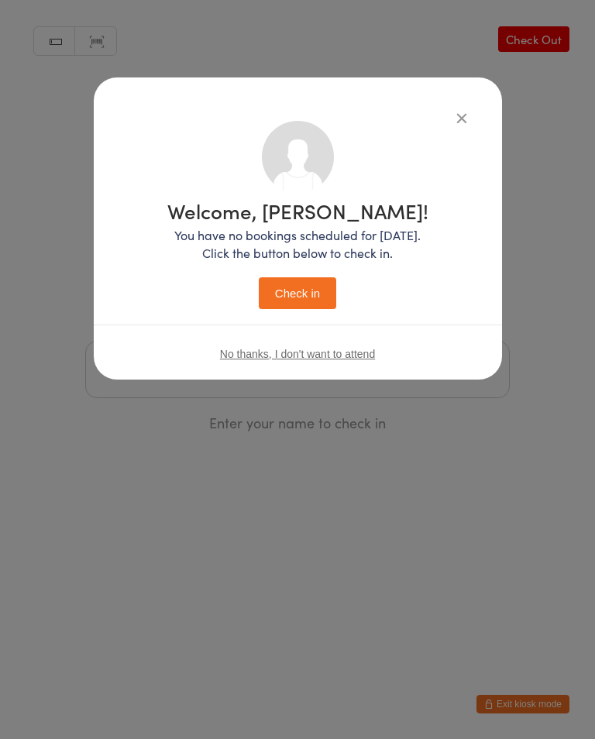
click at [276, 286] on button "Check in" at bounding box center [297, 293] width 77 height 32
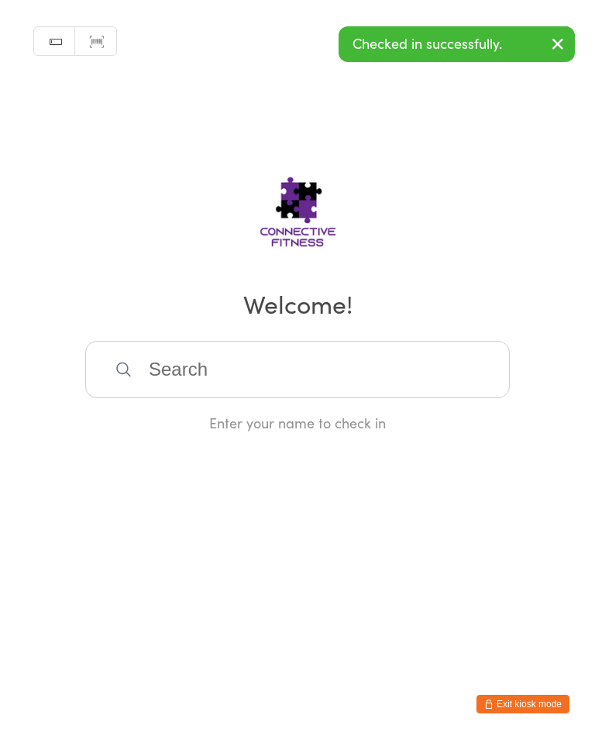
click at [195, 373] on input "search" at bounding box center [297, 369] width 424 height 57
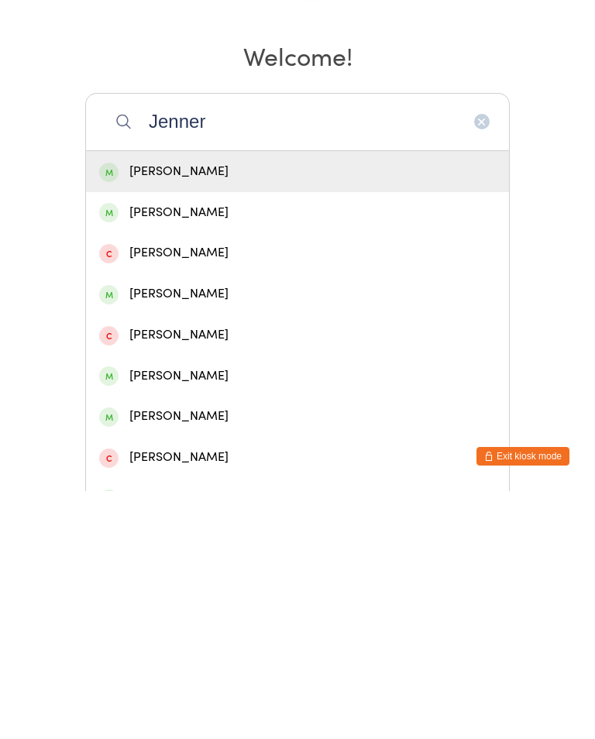
type input "Jenner"
click at [142, 531] on div "Daniel Jenner" at bounding box center [297, 541] width 396 height 21
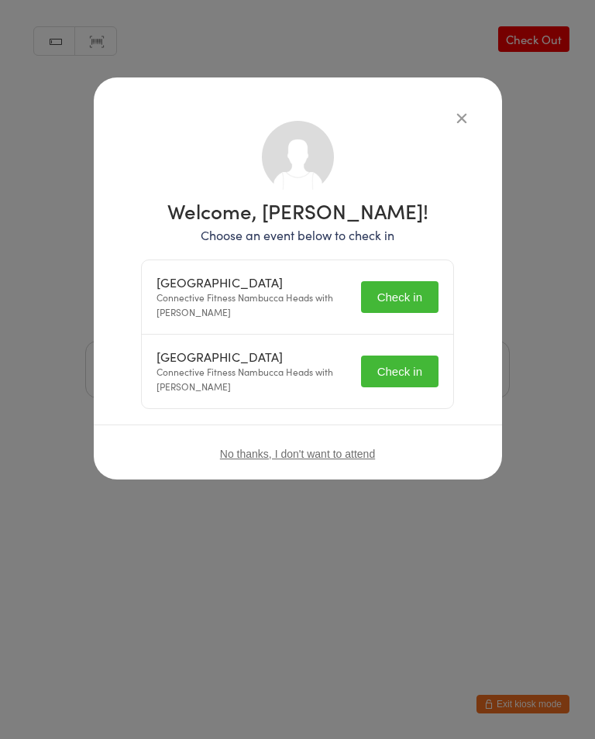
click at [396, 298] on button "Check in" at bounding box center [399, 297] width 77 height 32
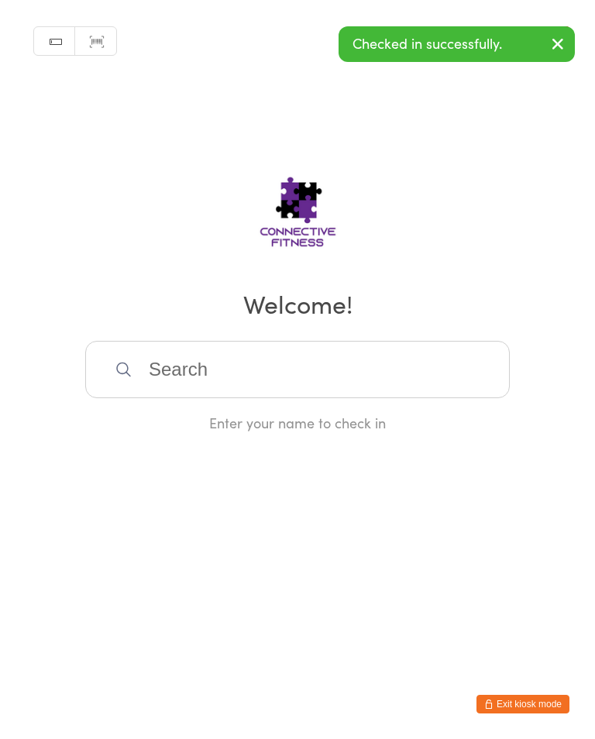
click at [231, 390] on input "search" at bounding box center [297, 369] width 424 height 57
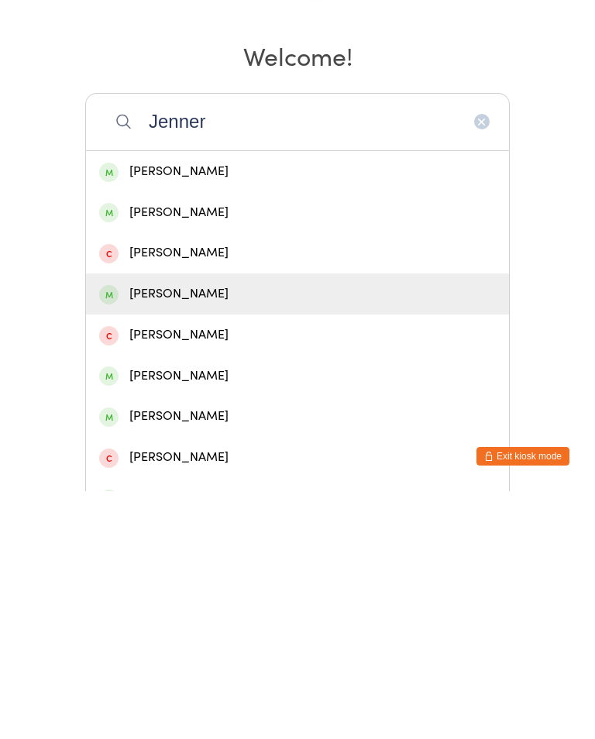
type input "Jenner"
click at [148, 531] on div "Daniel Jenner" at bounding box center [297, 541] width 396 height 21
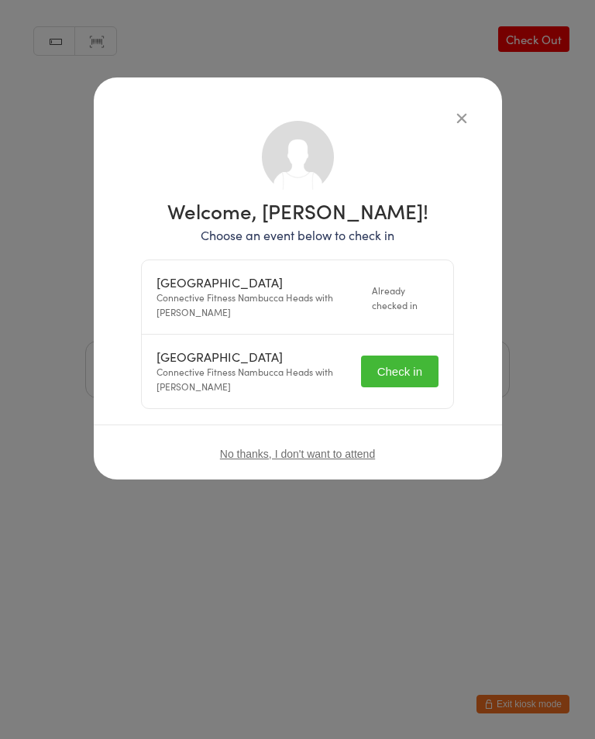
click at [388, 361] on button "Check in" at bounding box center [399, 371] width 77 height 32
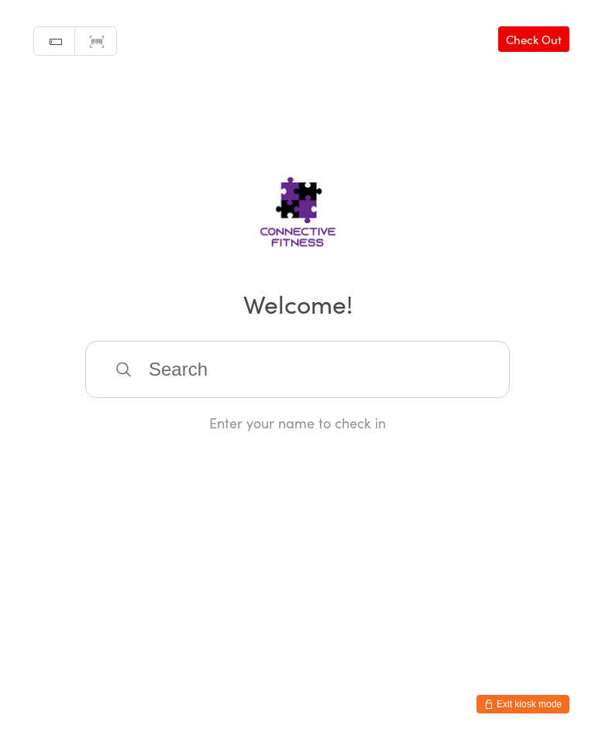
click at [282, 336] on div "Manual search Scanner input Check Out Welcome! Enter your name to check in" at bounding box center [297, 216] width 595 height 432
click at [266, 385] on input "search" at bounding box center [297, 369] width 424 height 57
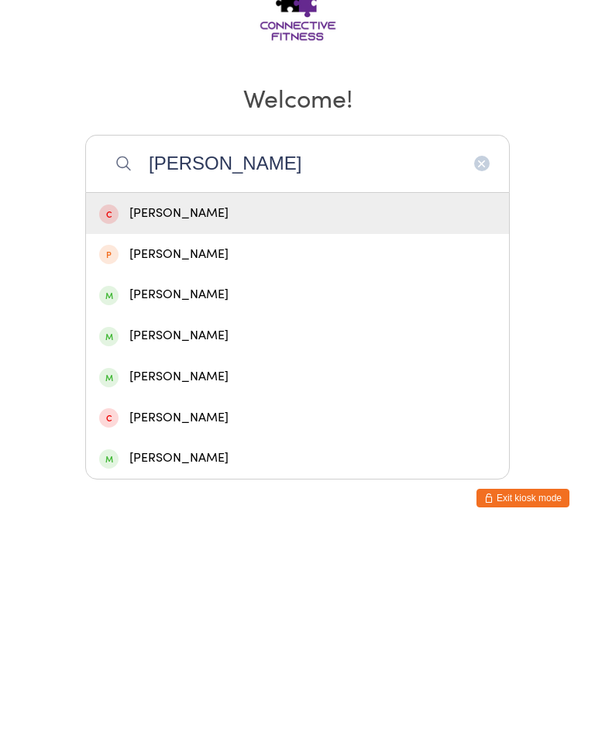
type input "Noah"
click at [197, 572] on div "Noah Faulwetter" at bounding box center [297, 582] width 396 height 21
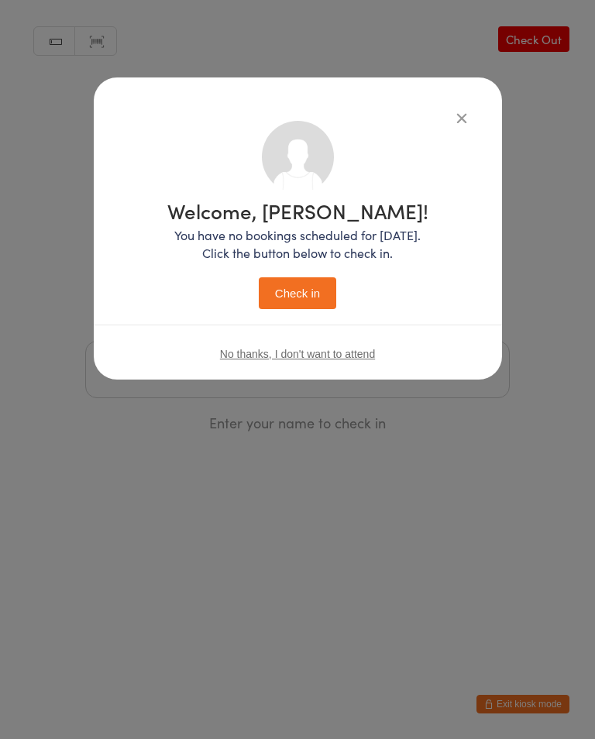
click at [314, 297] on button "Check in" at bounding box center [297, 293] width 77 height 32
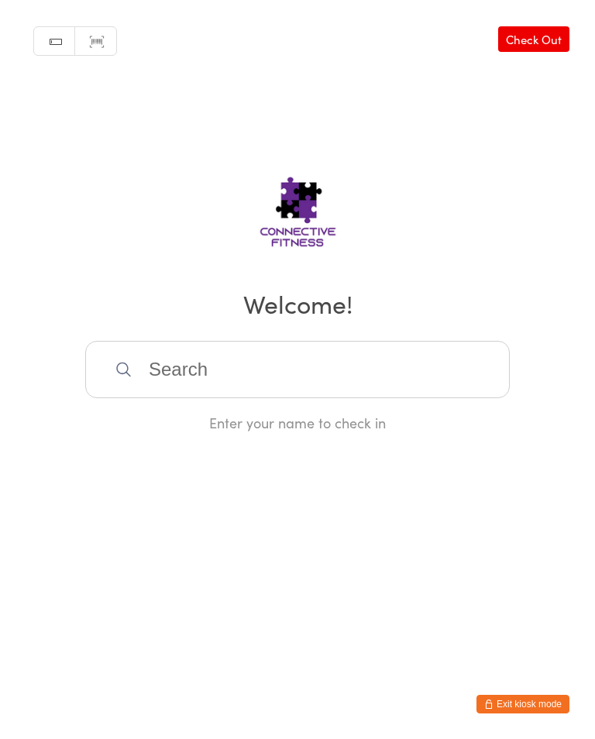
click at [336, 361] on input "search" at bounding box center [297, 369] width 424 height 57
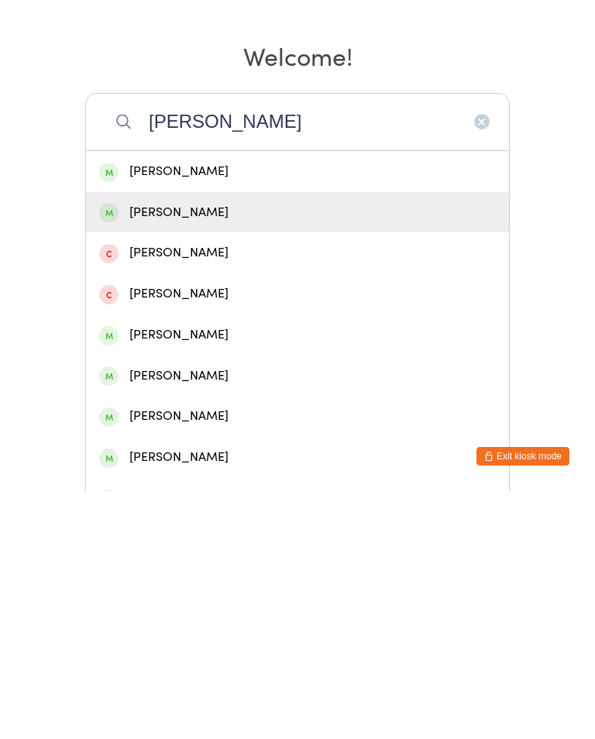
type input "Andreas"
click at [221, 450] on div "[PERSON_NAME]" at bounding box center [297, 460] width 396 height 21
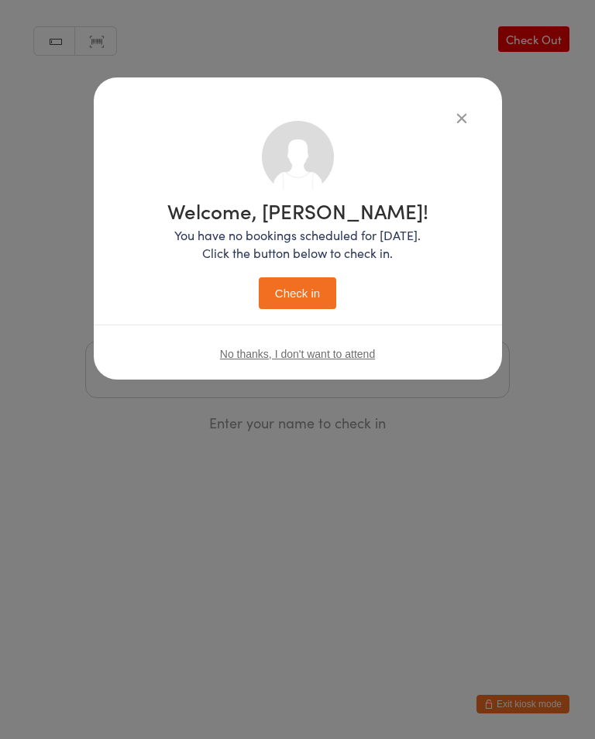
click at [300, 293] on button "Check in" at bounding box center [297, 293] width 77 height 32
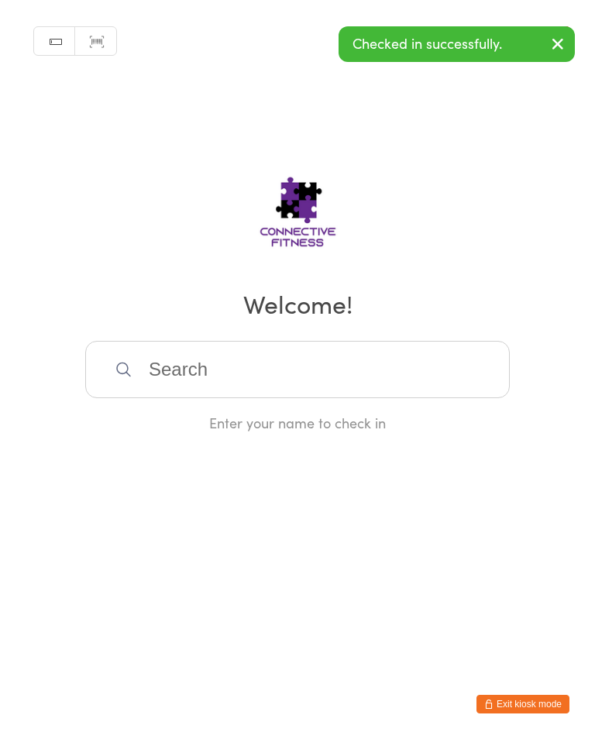
click at [337, 377] on input "search" at bounding box center [297, 369] width 424 height 57
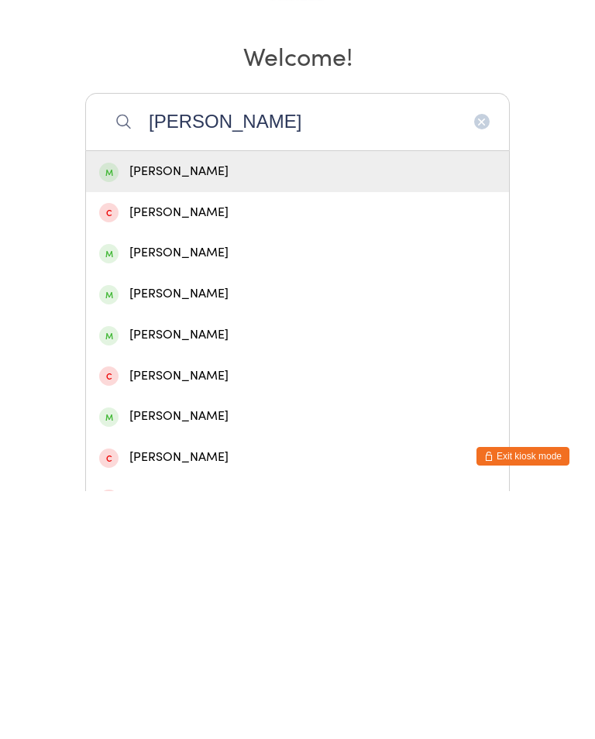
type input "Erica"
click at [201, 490] on div "Erica Faulwetter" at bounding box center [297, 500] width 396 height 21
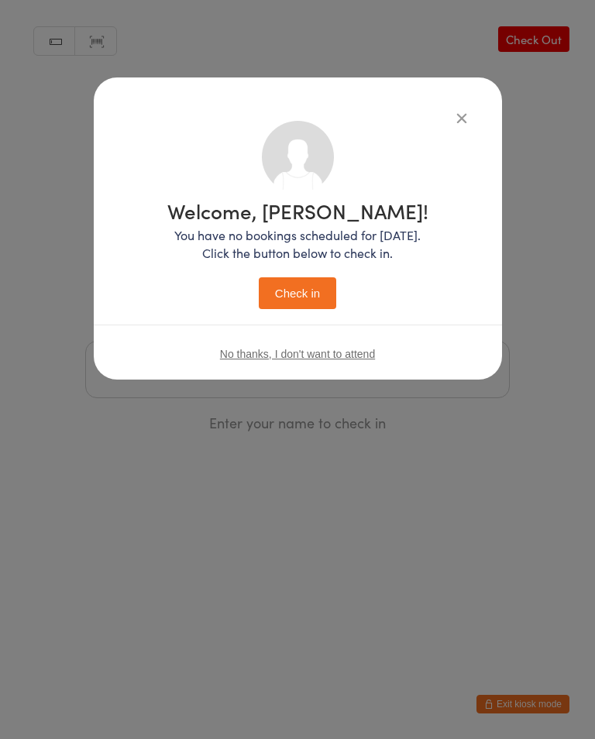
click at [312, 287] on button "Check in" at bounding box center [297, 293] width 77 height 32
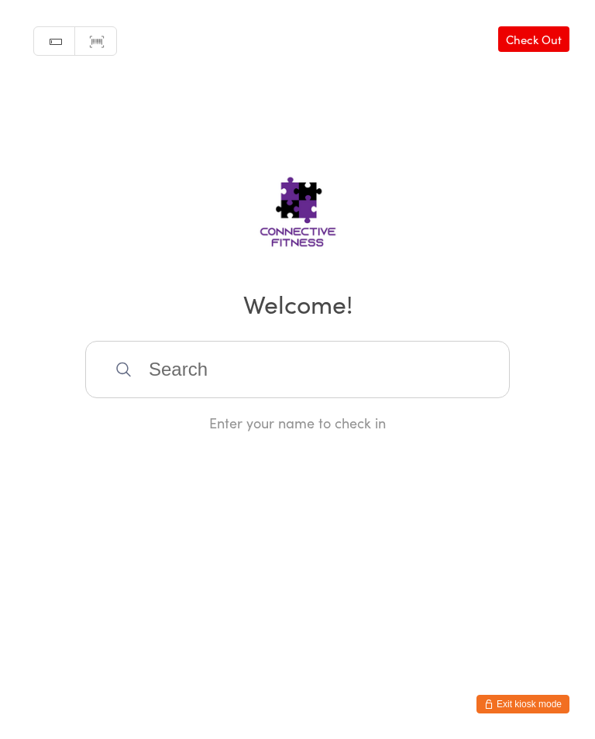
click at [460, 373] on input "search" at bounding box center [297, 369] width 424 height 57
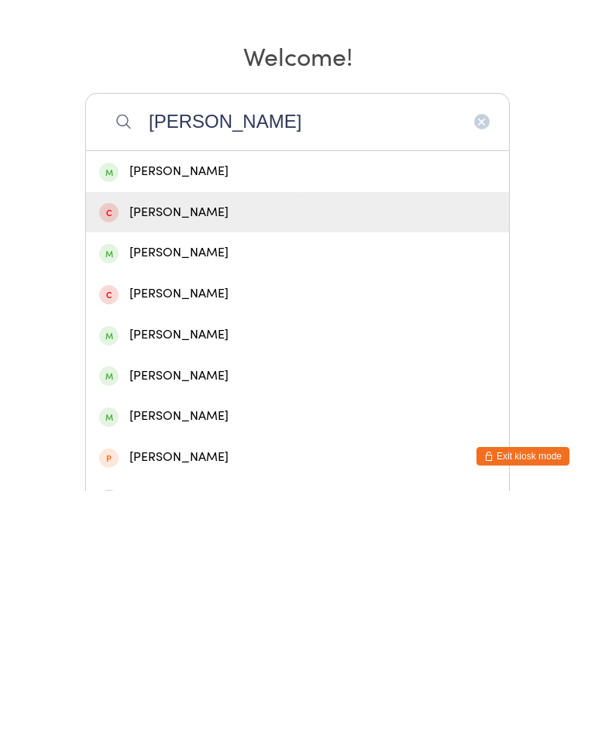
type input "Luke"
click at [251, 440] on div "Luke Ennis" at bounding box center [297, 460] width 423 height 41
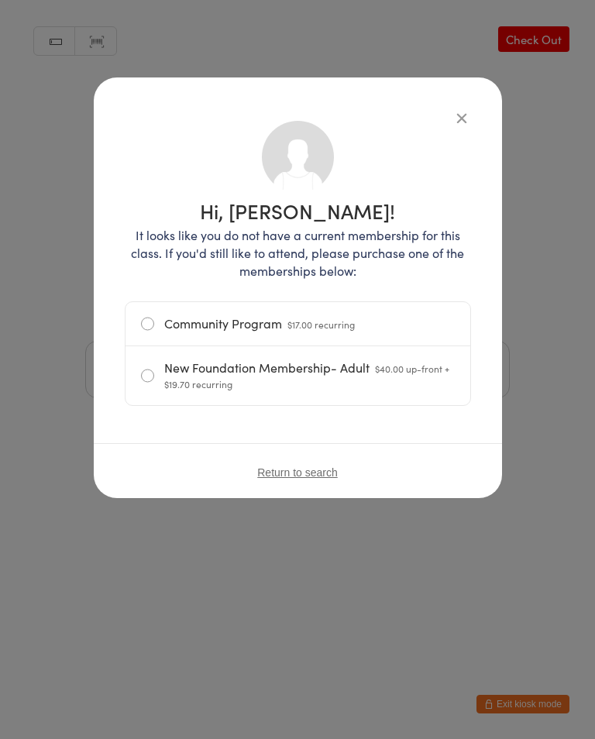
click at [470, 110] on button "button" at bounding box center [461, 117] width 19 height 19
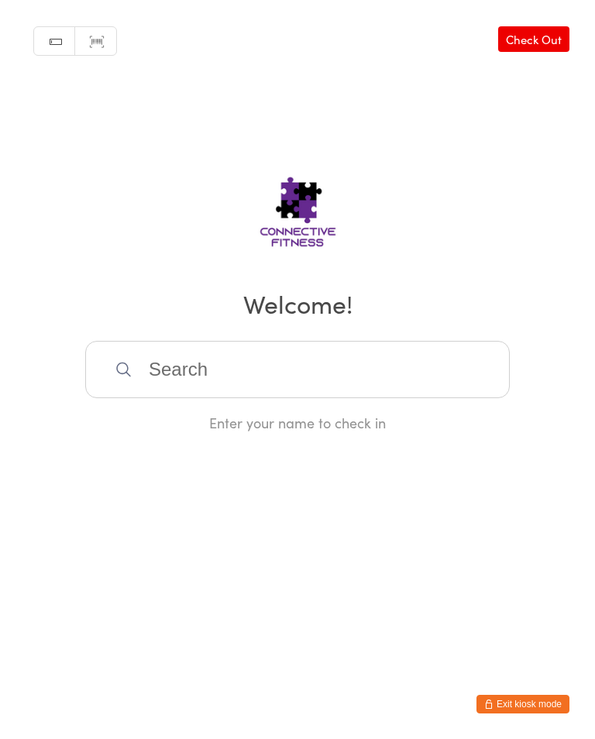
click at [400, 371] on input "search" at bounding box center [297, 369] width 424 height 57
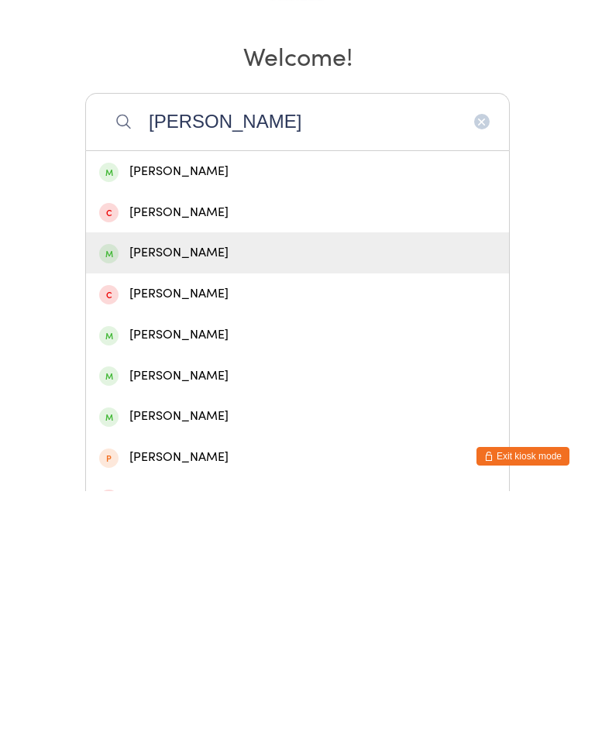
type input "Luke"
click at [231, 490] on div "Luke Hayes" at bounding box center [297, 500] width 396 height 21
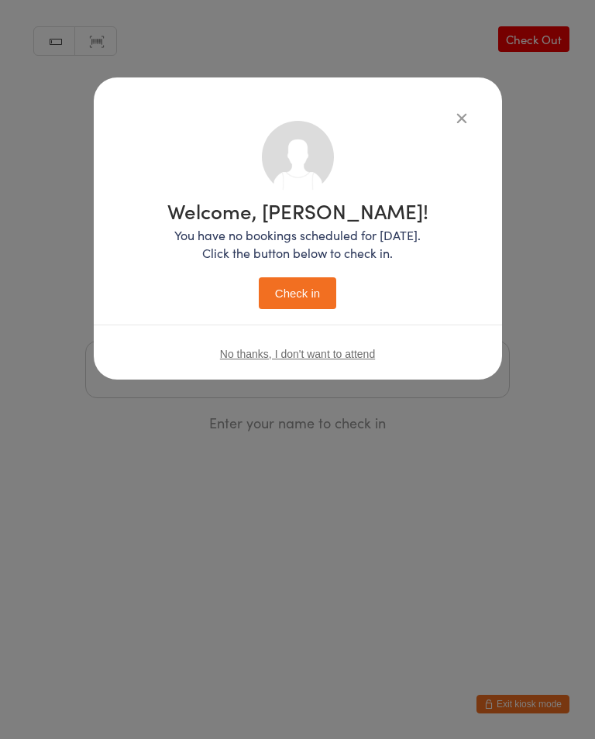
click at [314, 293] on button "Check in" at bounding box center [297, 293] width 77 height 32
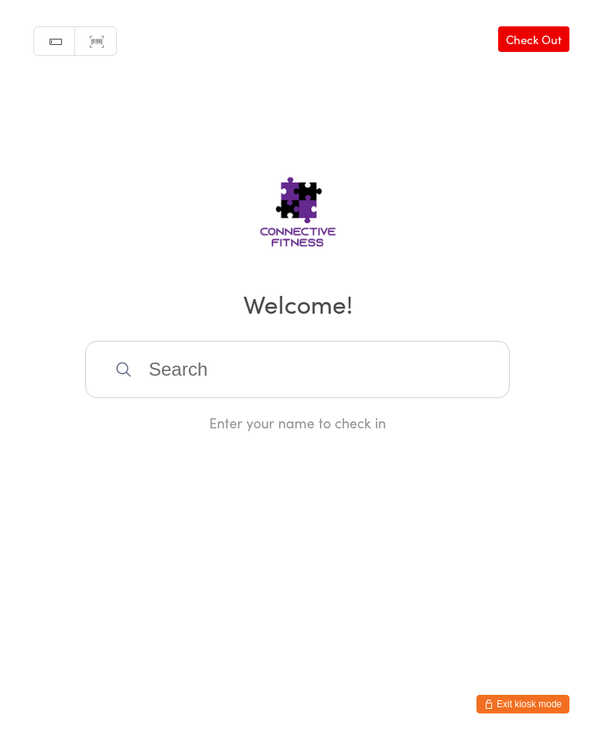
click at [302, 376] on input "search" at bounding box center [297, 369] width 424 height 57
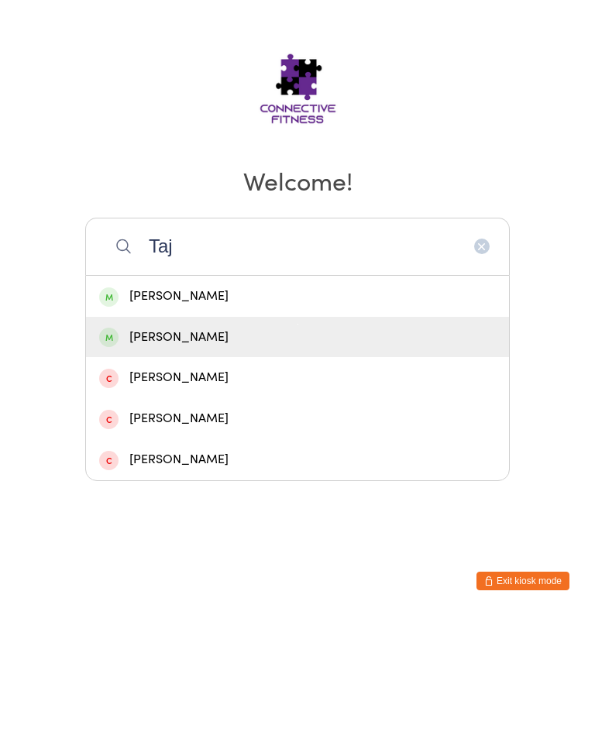
type input "Taj"
click at [208, 450] on div "Taj Williams" at bounding box center [297, 460] width 396 height 21
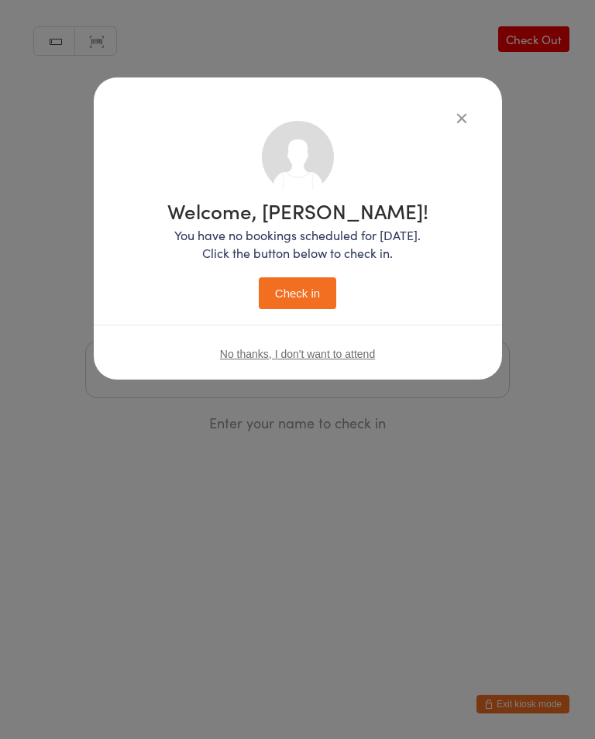
click at [299, 297] on button "Check in" at bounding box center [297, 293] width 77 height 32
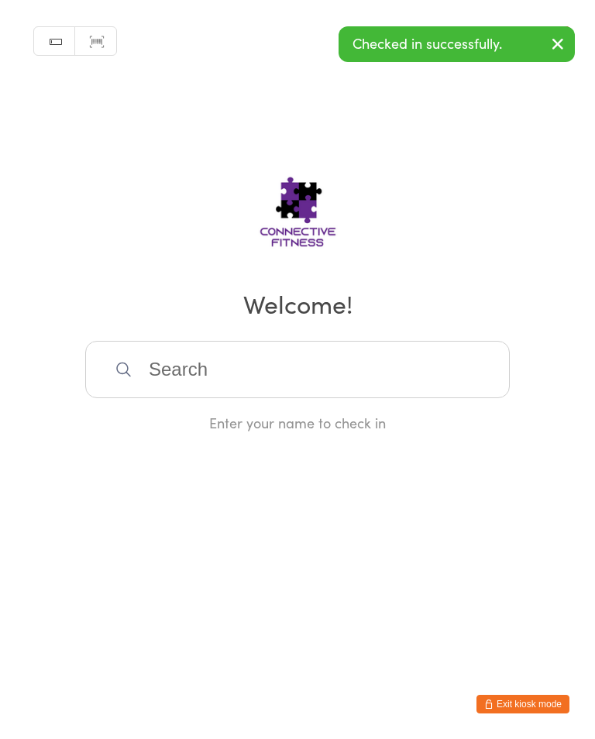
click at [428, 396] on input "search" at bounding box center [297, 369] width 424 height 57
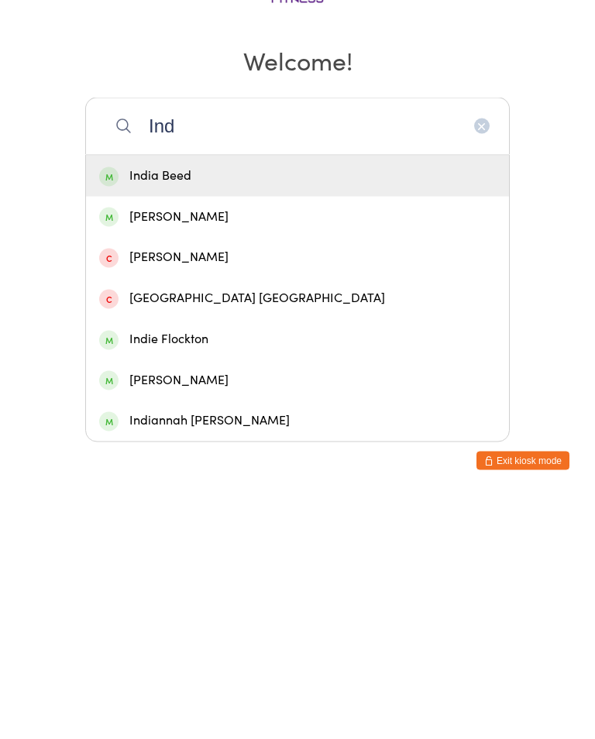
type input "Ind"
click at [362, 653] on div "Indiannah Williams" at bounding box center [297, 663] width 396 height 21
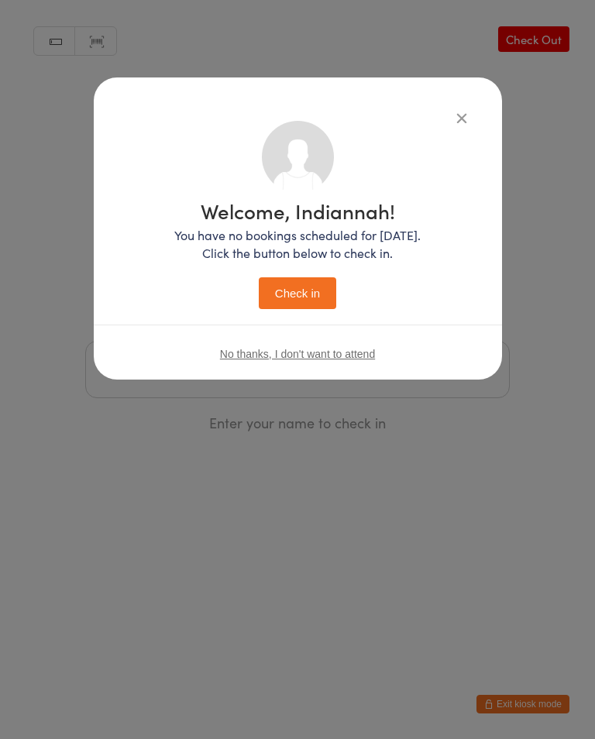
click at [300, 291] on button "Check in" at bounding box center [297, 293] width 77 height 32
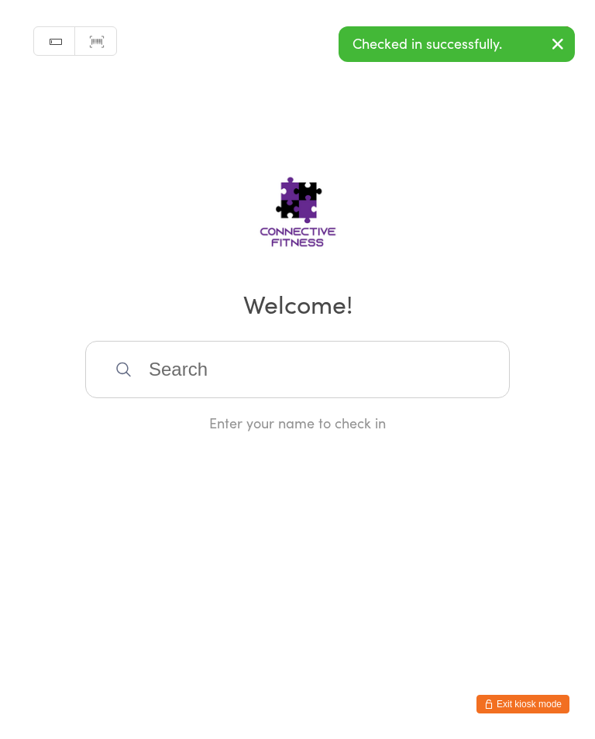
click at [458, 386] on input "search" at bounding box center [297, 369] width 424 height 57
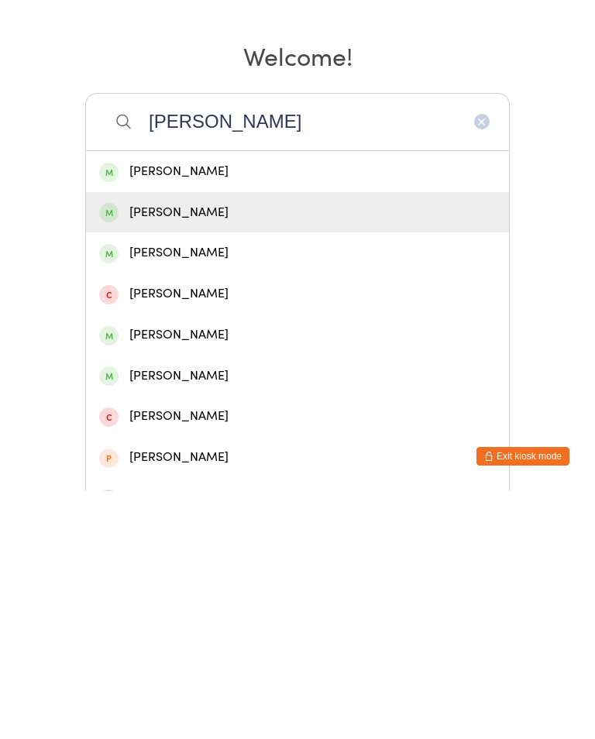
type input "Brad"
click at [227, 450] on div "Brad Hallett" at bounding box center [297, 460] width 396 height 21
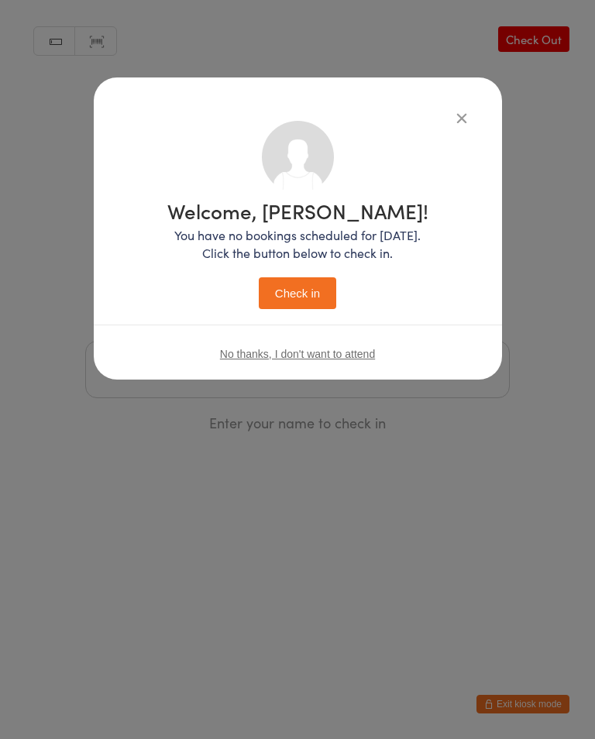
click at [315, 309] on button "Check in" at bounding box center [297, 293] width 77 height 32
